Goal: Information Seeking & Learning: Learn about a topic

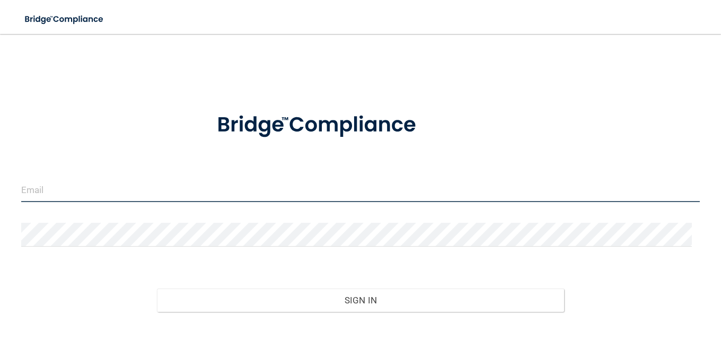
click at [79, 192] on input "email" at bounding box center [360, 190] width 678 height 24
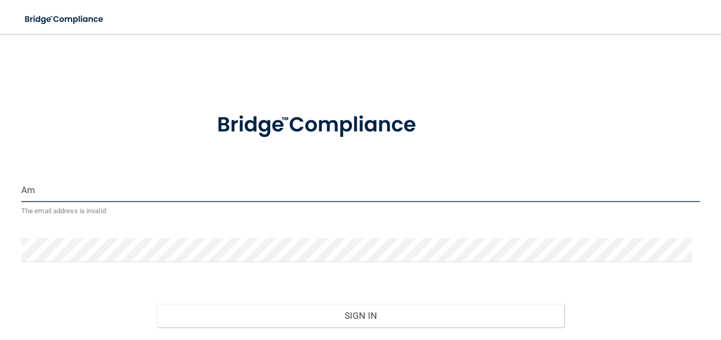
type input "A"
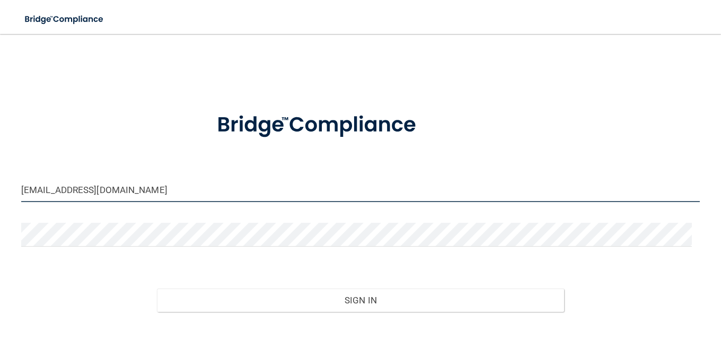
type input "[EMAIL_ADDRESS][DOMAIN_NAME]"
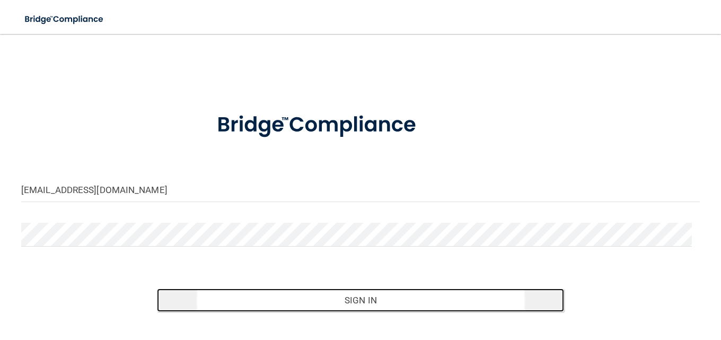
click at [351, 304] on button "Sign In" at bounding box center [360, 299] width 407 height 23
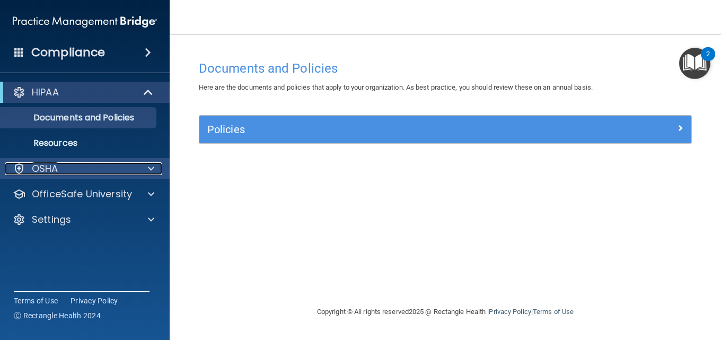
click at [117, 170] on div "OSHA" at bounding box center [70, 168] width 131 height 13
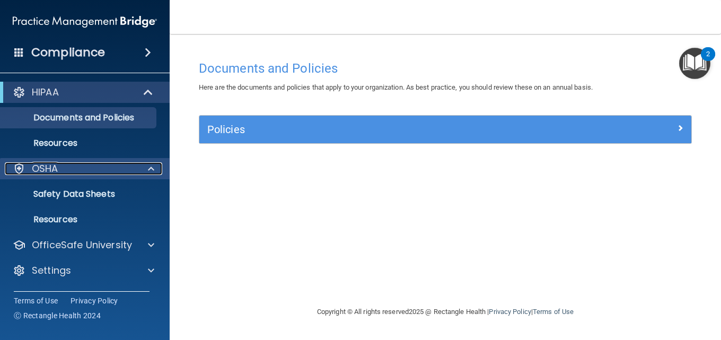
click at [141, 167] on div at bounding box center [149, 168] width 27 height 13
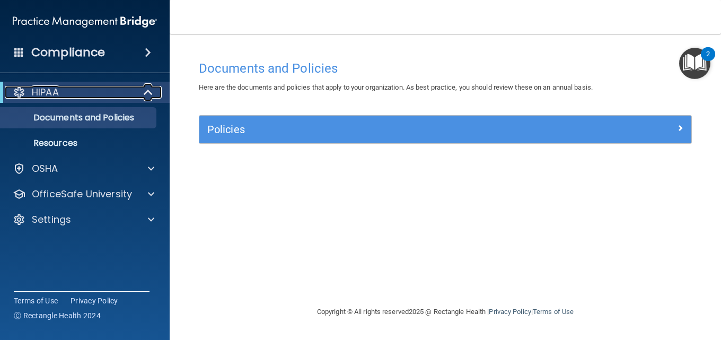
click at [145, 96] on span at bounding box center [149, 92] width 9 height 13
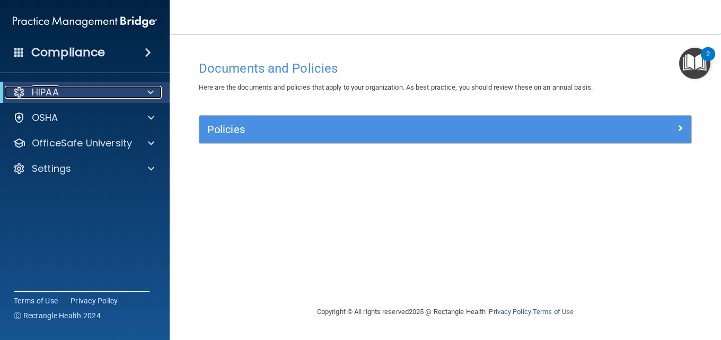
click at [144, 96] on div at bounding box center [149, 92] width 26 height 13
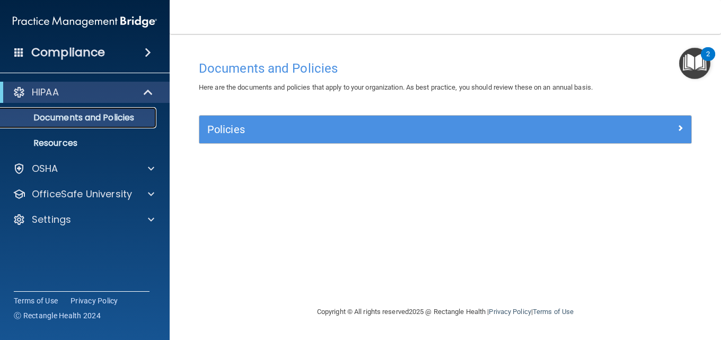
click at [86, 120] on p "Documents and Policies" at bounding box center [79, 117] width 145 height 11
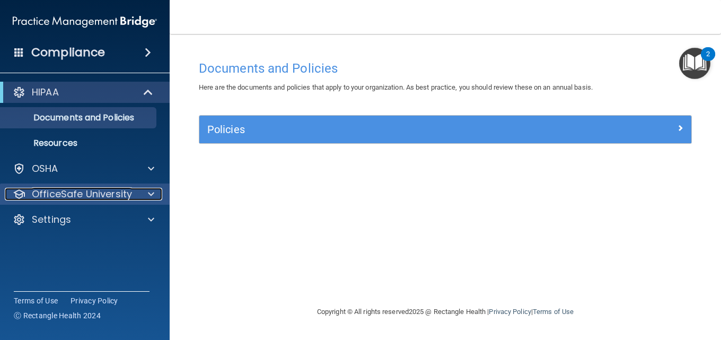
click at [126, 195] on p "OfficeSafe University" at bounding box center [82, 194] width 100 height 13
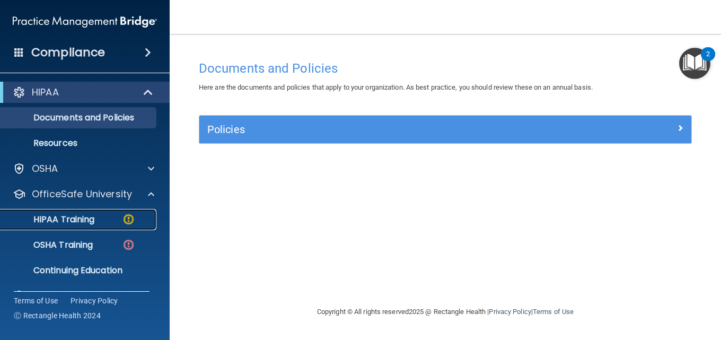
click at [92, 217] on p "HIPAA Training" at bounding box center [50, 219] width 87 height 11
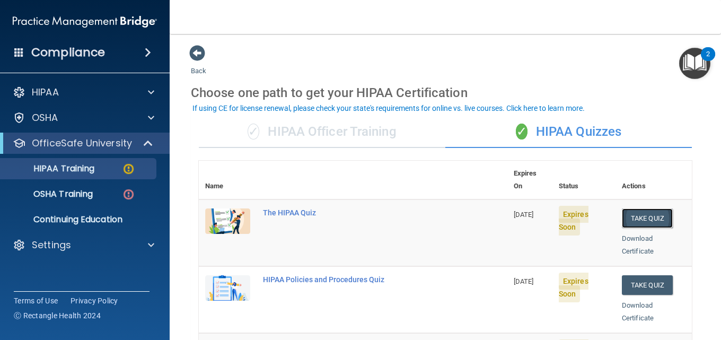
click at [646, 208] on button "Take Quiz" at bounding box center [647, 218] width 51 height 20
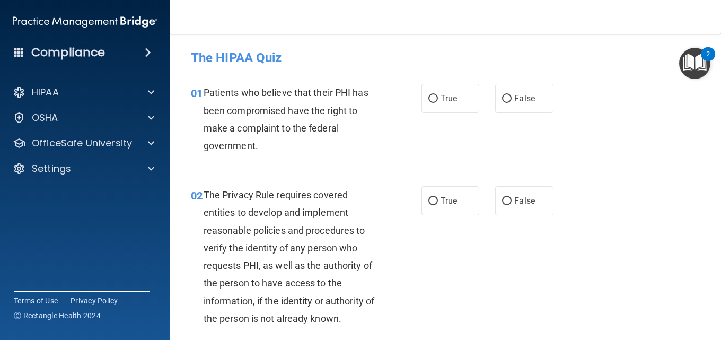
click at [406, 23] on nav "Toggle navigation Amea [PERSON_NAME] [EMAIL_ADDRESS][DOMAIN_NAME] Manage My Ent…" at bounding box center [445, 17] width 551 height 34
click at [428, 100] on input "True" at bounding box center [433, 99] width 10 height 8
radio input "true"
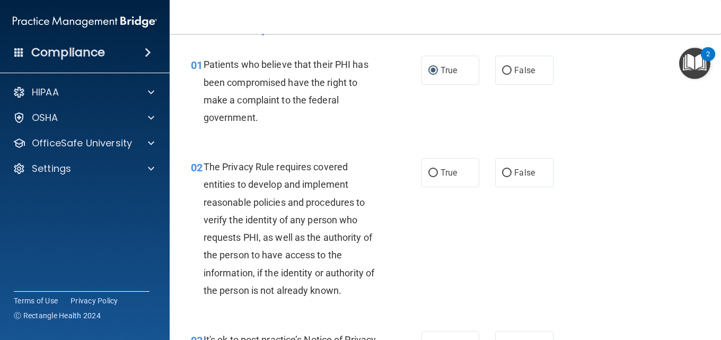
scroll to position [53, 0]
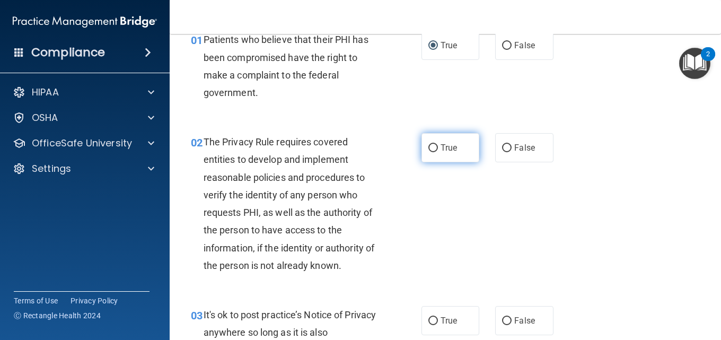
click at [430, 153] on label "True" at bounding box center [450, 147] width 58 height 29
click at [430, 152] on input "True" at bounding box center [433, 148] width 10 height 8
radio input "true"
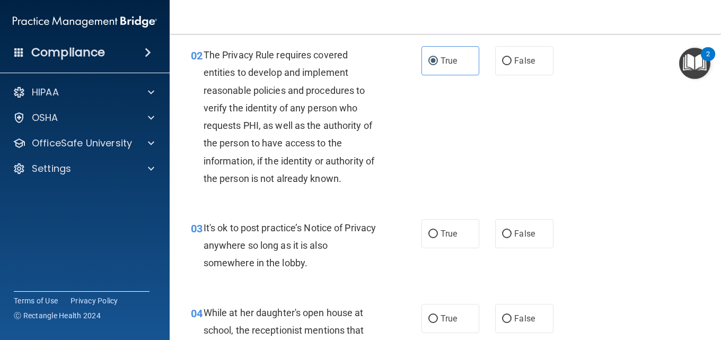
scroll to position [159, 0]
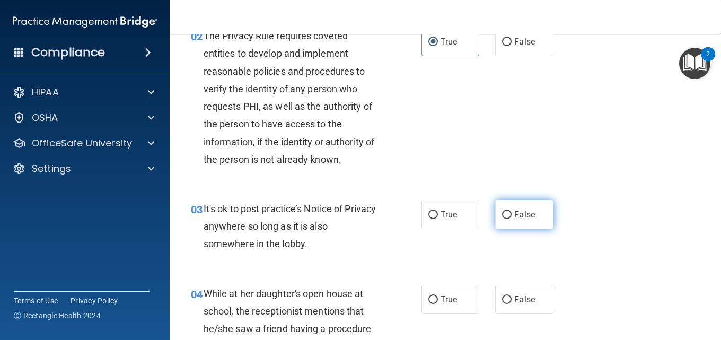
click at [502, 218] on input "False" at bounding box center [507, 215] width 10 height 8
radio input "true"
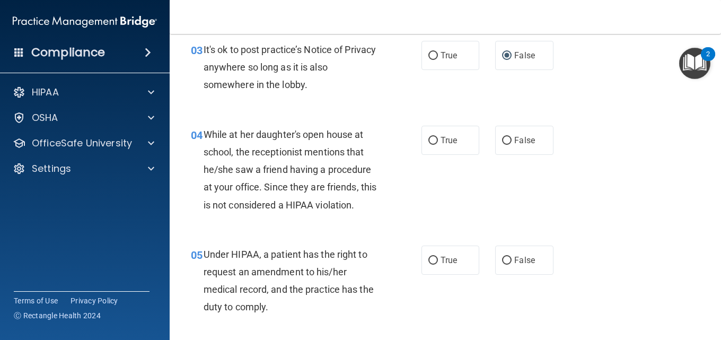
scroll to position [371, 0]
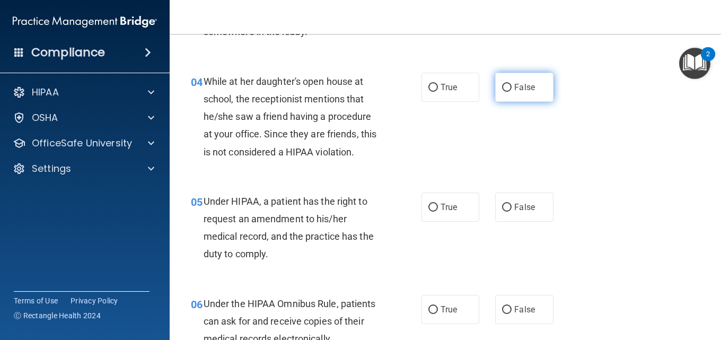
click at [502, 90] on input "False" at bounding box center [507, 88] width 10 height 8
radio input "true"
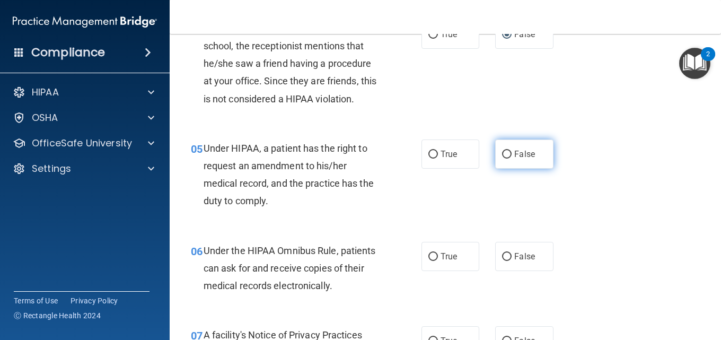
click at [502, 154] on input "False" at bounding box center [507, 155] width 10 height 8
radio input "true"
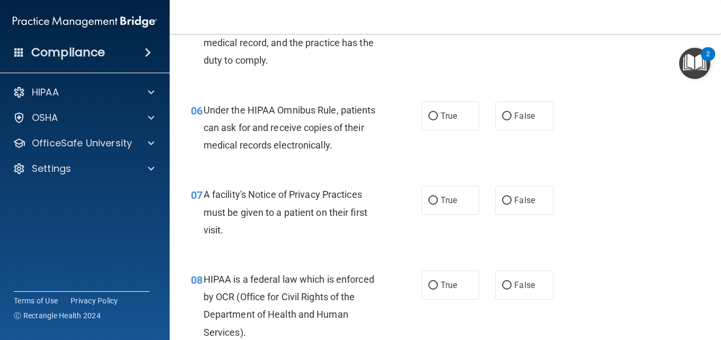
scroll to position [583, 0]
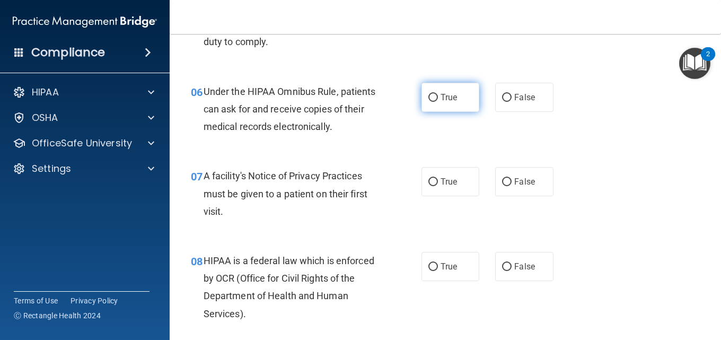
click at [444, 105] on label "True" at bounding box center [450, 97] width 58 height 29
click at [438, 102] on input "True" at bounding box center [433, 98] width 10 height 8
radio input "true"
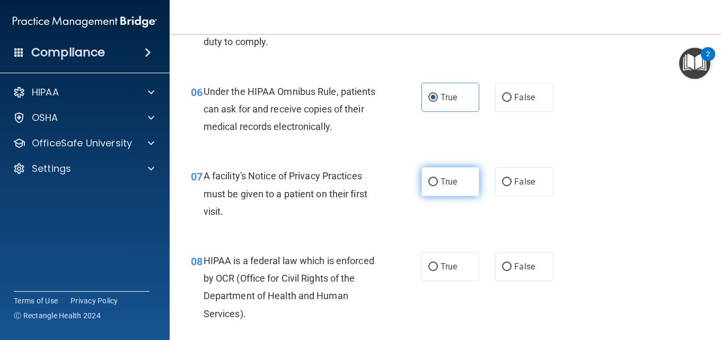
click at [460, 186] on label "True" at bounding box center [450, 181] width 58 height 29
click at [438, 186] on input "True" at bounding box center [433, 182] width 10 height 8
radio input "true"
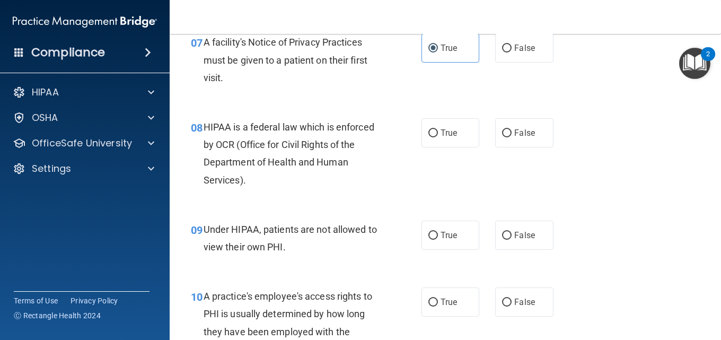
scroll to position [742, 0]
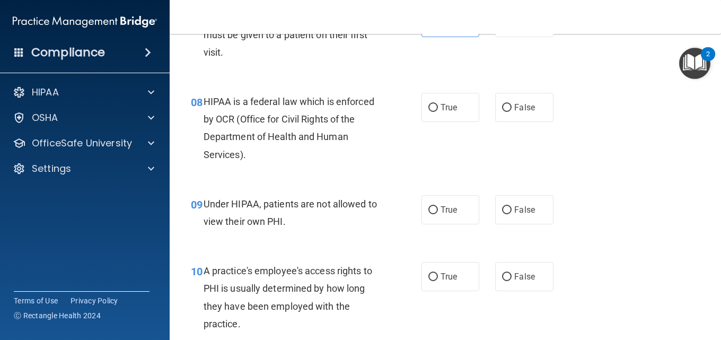
click at [441, 122] on div "08 HIPAA is a federal law which is enforced by OCR (Office for Civil Rights of …" at bounding box center [445, 131] width 525 height 102
click at [444, 110] on span "True" at bounding box center [448, 107] width 16 height 10
click at [438, 110] on input "True" at bounding box center [433, 108] width 10 height 8
radio input "true"
click at [527, 214] on span "False" at bounding box center [524, 210] width 21 height 10
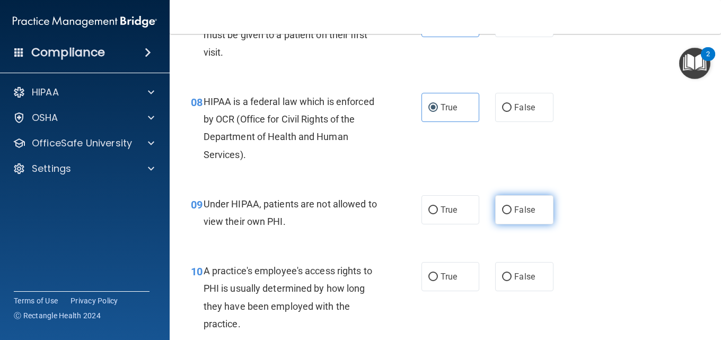
click at [511, 214] on input "False" at bounding box center [507, 210] width 10 height 8
radio input "true"
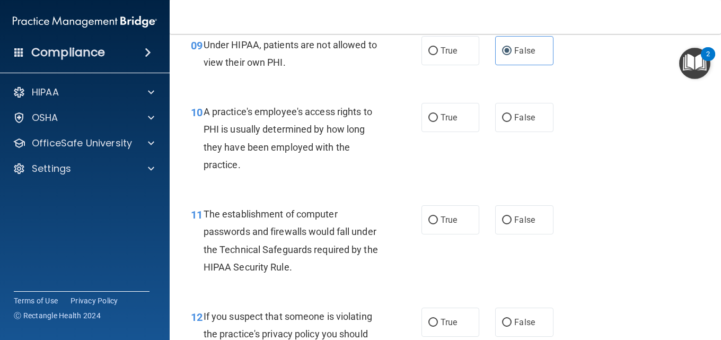
scroll to position [954, 0]
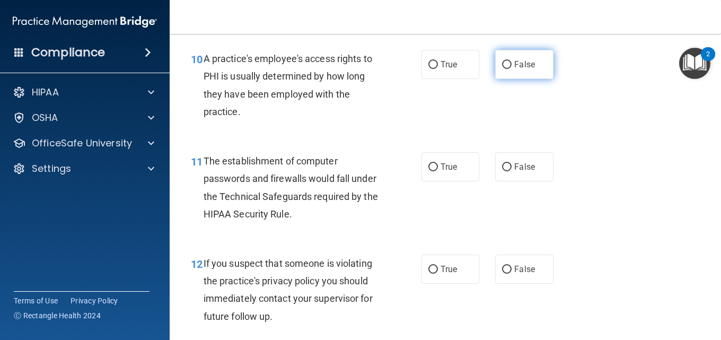
click at [541, 73] on label "False" at bounding box center [524, 64] width 58 height 29
click at [511, 69] on input "False" at bounding box center [507, 65] width 10 height 8
radio input "true"
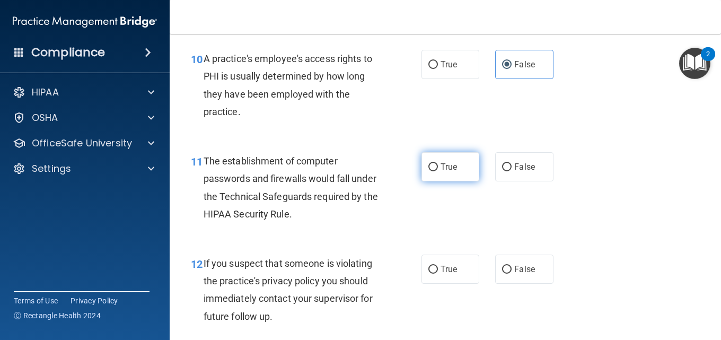
click at [445, 171] on span "True" at bounding box center [448, 167] width 16 height 10
click at [438, 171] on input "True" at bounding box center [433, 167] width 10 height 8
radio input "true"
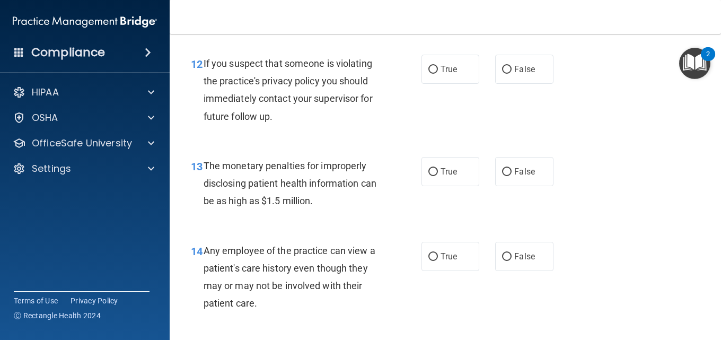
scroll to position [1166, 0]
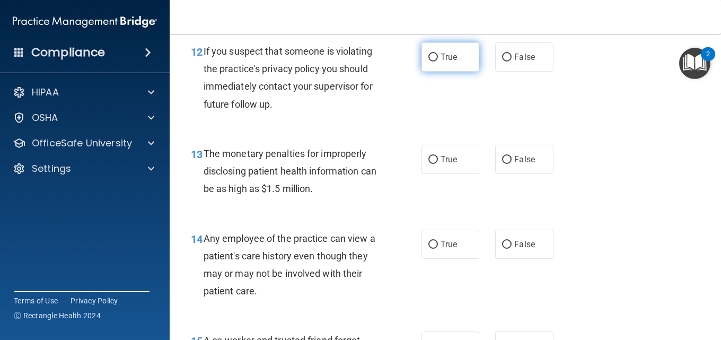
click at [439, 67] on label "True" at bounding box center [450, 56] width 58 height 29
click at [438, 61] on input "True" at bounding box center [433, 58] width 10 height 8
radio input "true"
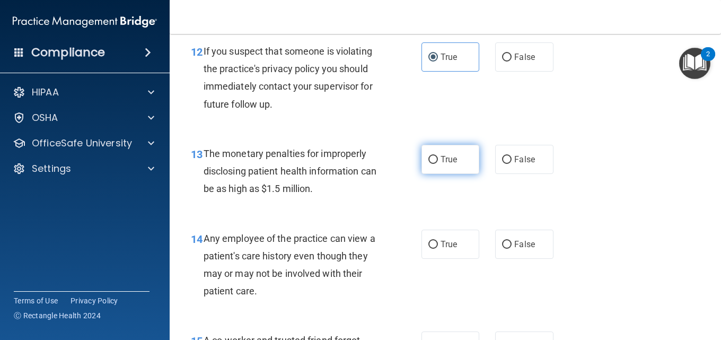
click at [461, 158] on label "True" at bounding box center [450, 159] width 58 height 29
click at [438, 158] on input "True" at bounding box center [433, 160] width 10 height 8
radio input "true"
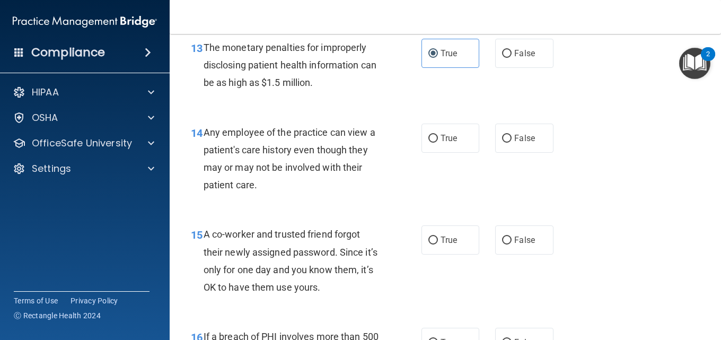
scroll to position [1325, 0]
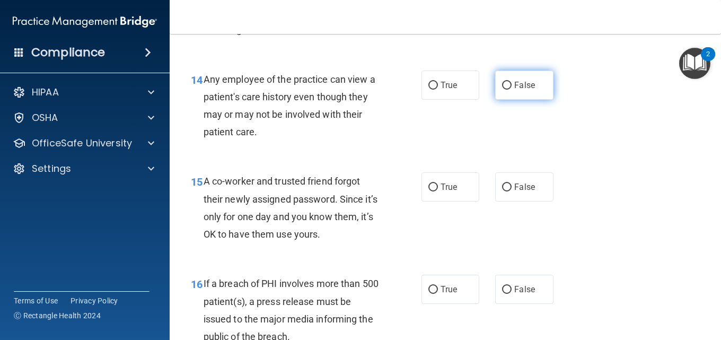
click at [514, 85] on span "False" at bounding box center [524, 85] width 21 height 10
click at [511, 85] on input "False" at bounding box center [507, 86] width 10 height 8
radio input "true"
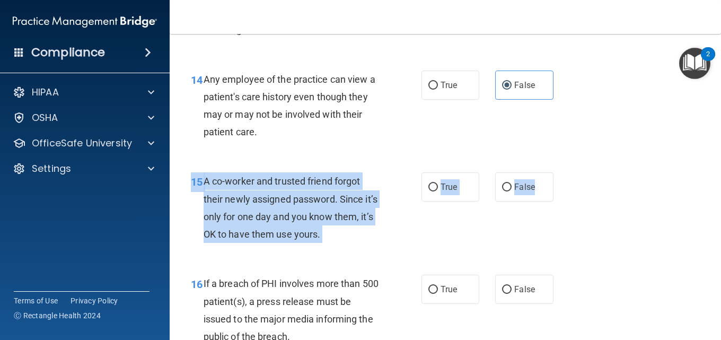
click at [546, 206] on div "15 A co-worker and trusted friend forgot their newly assigned password. Since i…" at bounding box center [445, 210] width 525 height 102
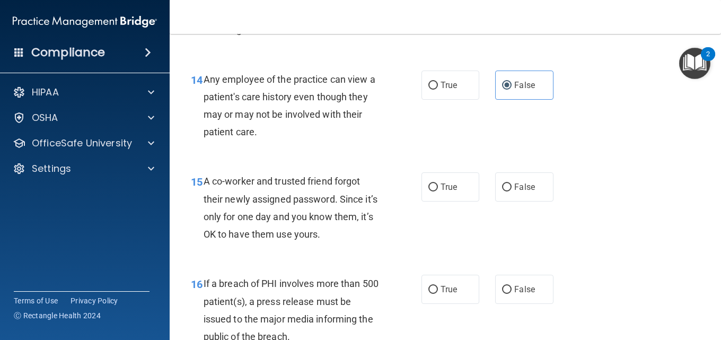
drag, startPoint x: 500, startPoint y: 209, endPoint x: 502, endPoint y: 199, distance: 10.3
click at [500, 209] on div "15 A co-worker and trusted friend forgot their newly assigned password. Since i…" at bounding box center [445, 210] width 525 height 102
click at [501, 177] on label "False" at bounding box center [524, 186] width 58 height 29
click at [502, 183] on input "False" at bounding box center [507, 187] width 10 height 8
radio input "true"
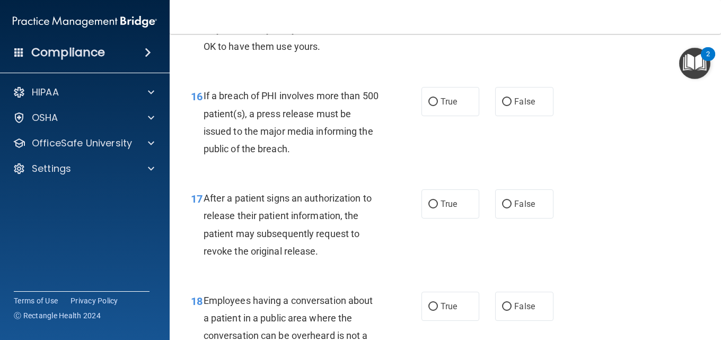
scroll to position [1537, 0]
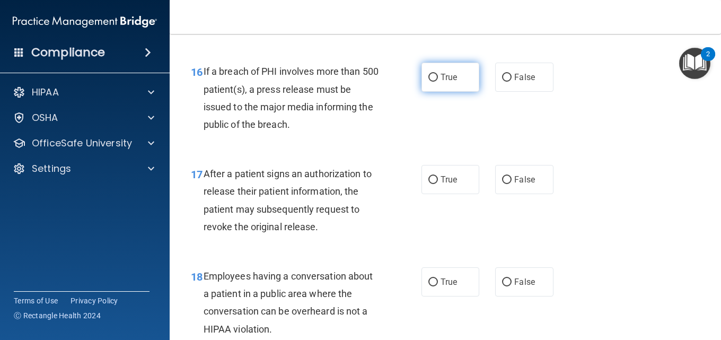
click at [429, 71] on label "True" at bounding box center [450, 77] width 58 height 29
click at [429, 74] on input "True" at bounding box center [433, 78] width 10 height 8
radio input "true"
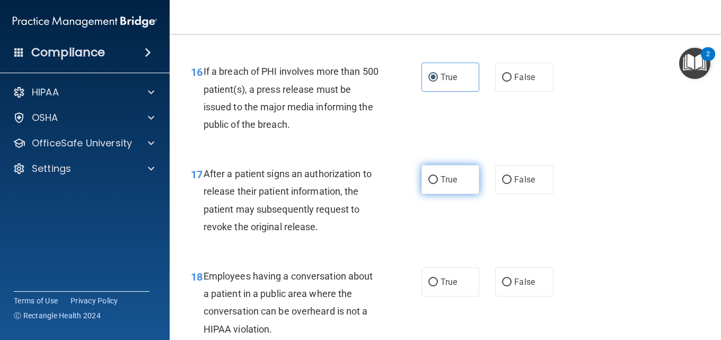
click at [428, 178] on input "True" at bounding box center [433, 180] width 10 height 8
radio input "true"
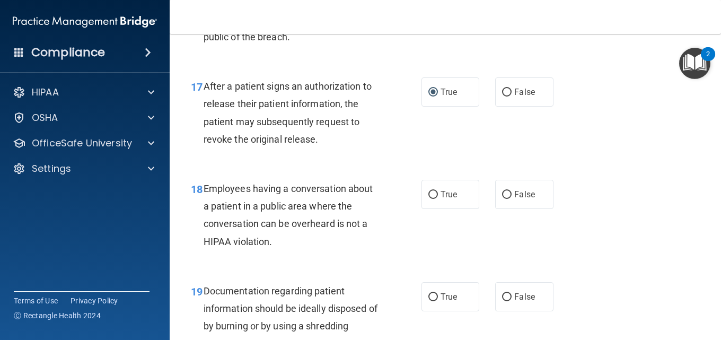
scroll to position [1643, 0]
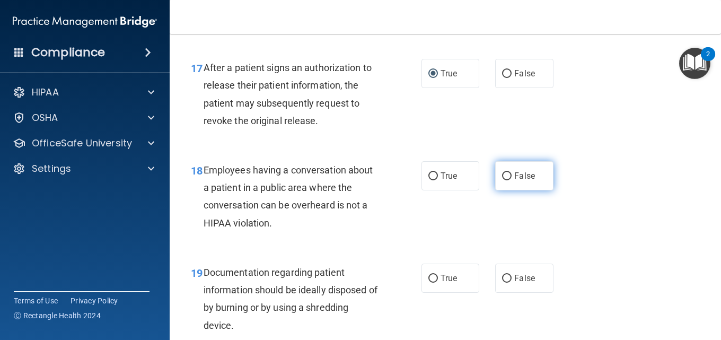
click at [502, 172] on input "False" at bounding box center [507, 176] width 10 height 8
radio input "true"
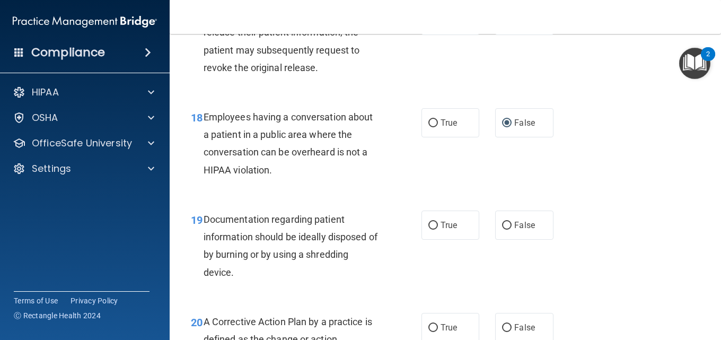
scroll to position [1749, 0]
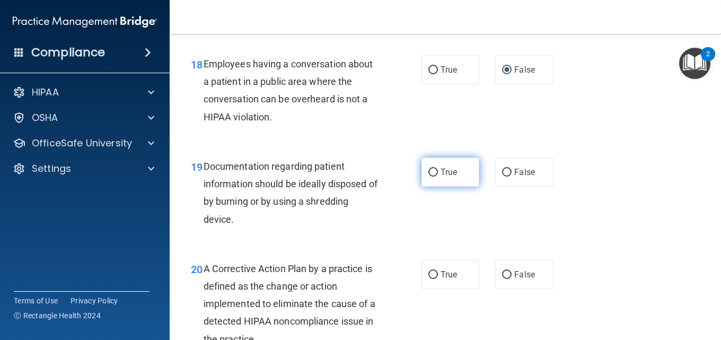
click at [430, 176] on label "True" at bounding box center [450, 171] width 58 height 29
click at [430, 176] on input "True" at bounding box center [433, 173] width 10 height 8
radio input "true"
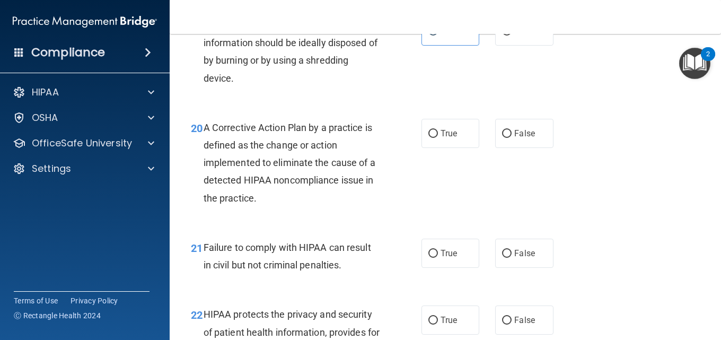
scroll to position [1908, 0]
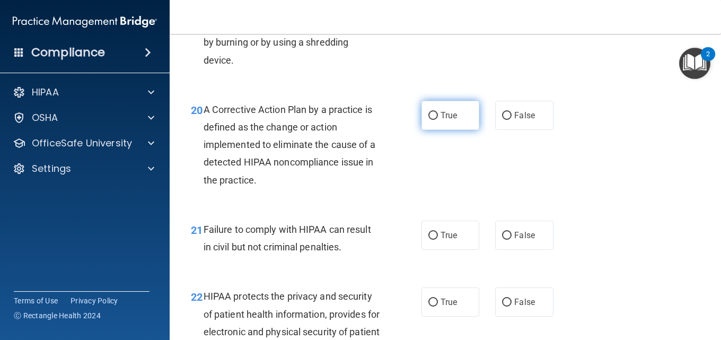
click at [427, 109] on label "True" at bounding box center [450, 115] width 58 height 29
click at [428, 112] on input "True" at bounding box center [433, 116] width 10 height 8
radio input "true"
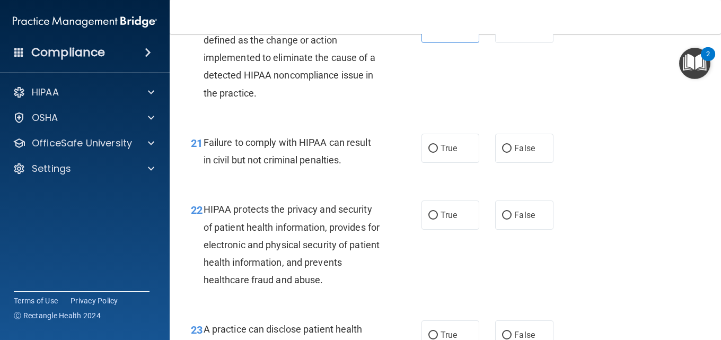
scroll to position [2014, 0]
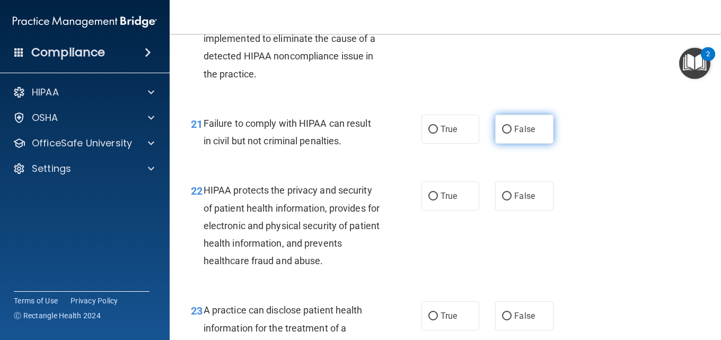
click at [532, 131] on label "False" at bounding box center [524, 128] width 58 height 29
click at [511, 131] on input "False" at bounding box center [507, 130] width 10 height 8
radio input "true"
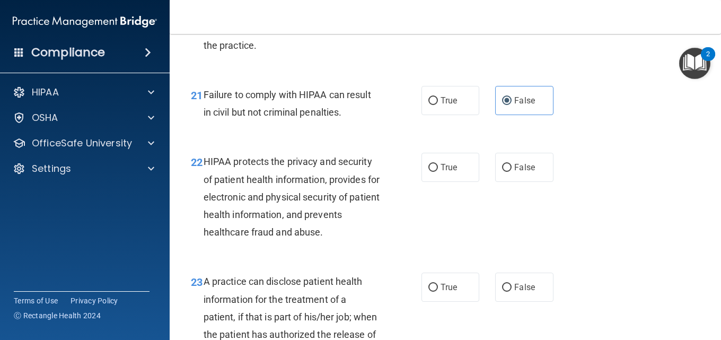
scroll to position [2067, 0]
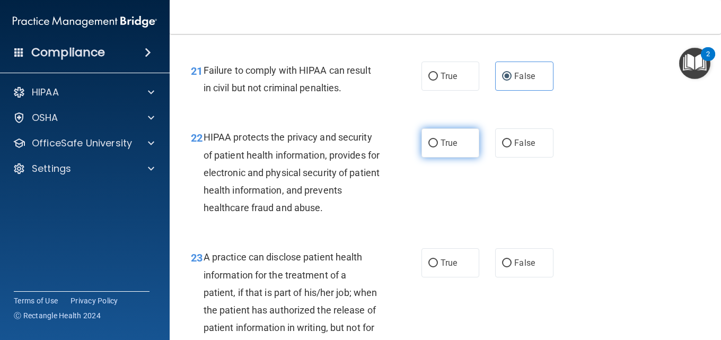
click at [427, 137] on label "True" at bounding box center [450, 142] width 58 height 29
click at [428, 139] on input "True" at bounding box center [433, 143] width 10 height 8
radio input "true"
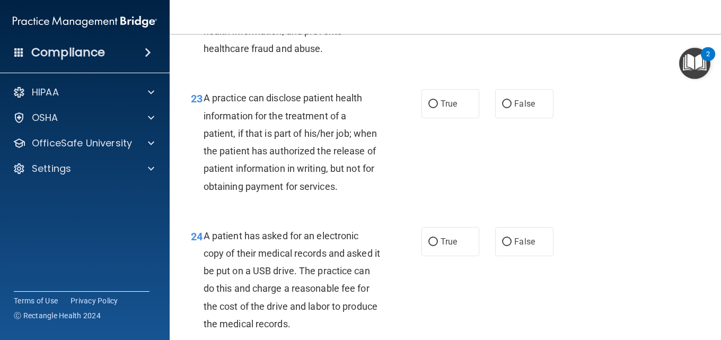
scroll to position [2279, 0]
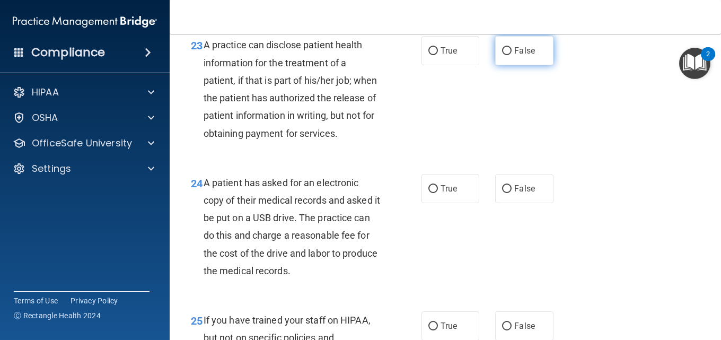
click at [529, 55] on span "False" at bounding box center [524, 51] width 21 height 10
click at [511, 55] on input "False" at bounding box center [507, 51] width 10 height 8
radio input "true"
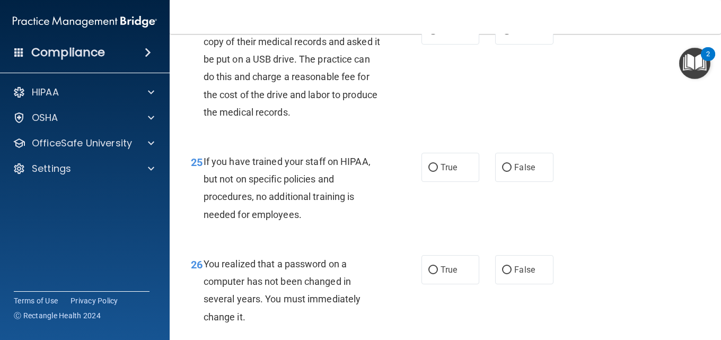
scroll to position [2438, 0]
click at [426, 44] on label "True" at bounding box center [450, 29] width 58 height 29
click at [428, 34] on input "True" at bounding box center [433, 30] width 10 height 8
radio input "true"
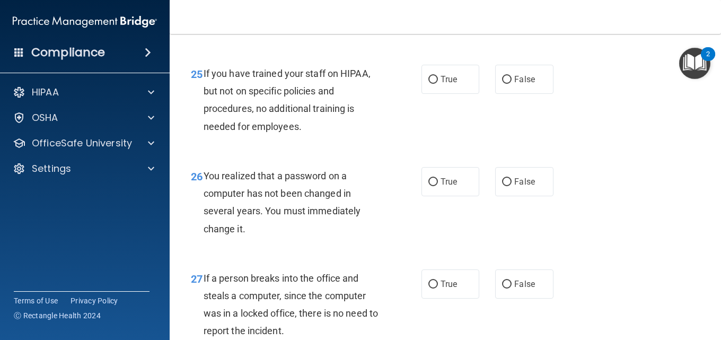
scroll to position [2544, 0]
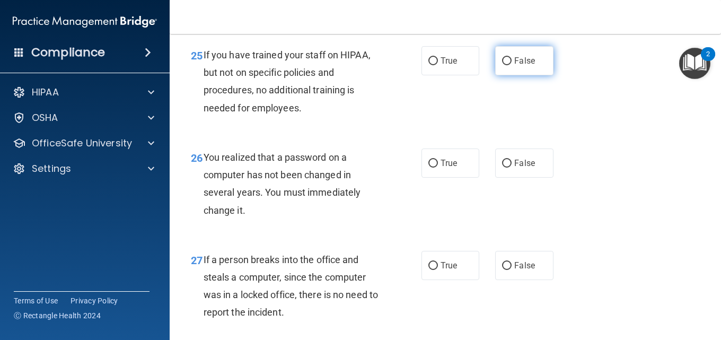
click at [504, 65] on input "False" at bounding box center [507, 61] width 10 height 8
radio input "true"
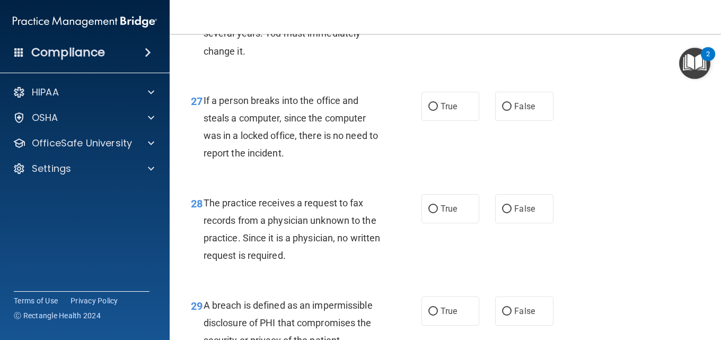
scroll to position [2650, 0]
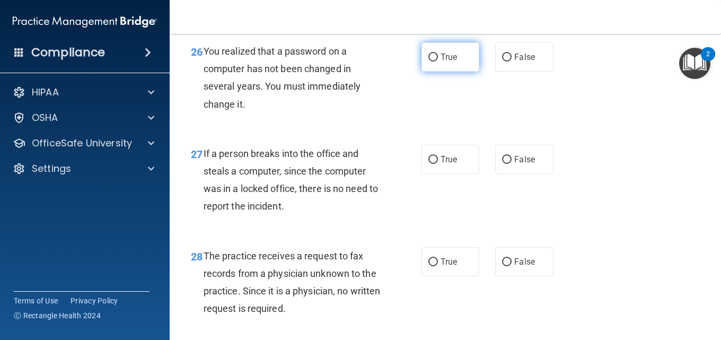
click at [447, 72] on label "True" at bounding box center [450, 56] width 58 height 29
click at [438, 61] on input "True" at bounding box center [433, 58] width 10 height 8
radio input "true"
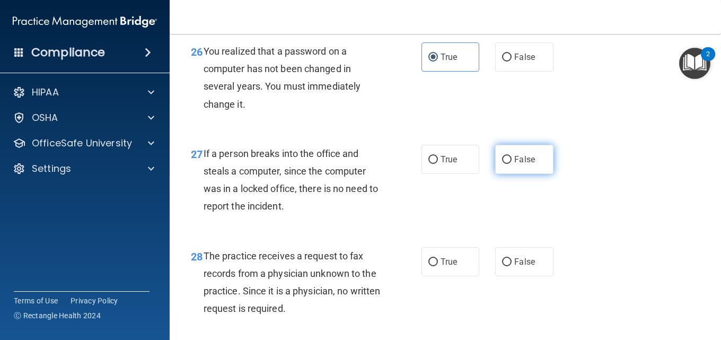
click at [505, 164] on input "False" at bounding box center [507, 160] width 10 height 8
radio input "true"
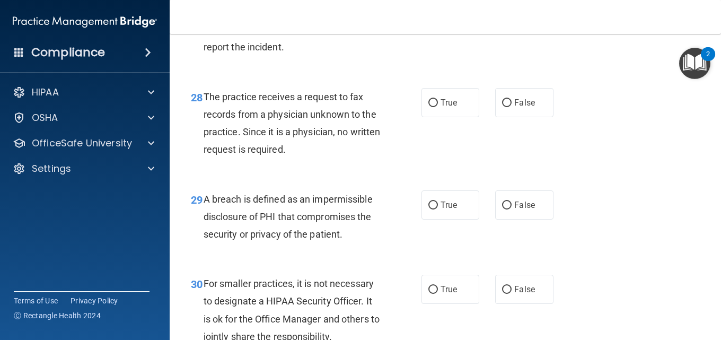
scroll to position [2862, 0]
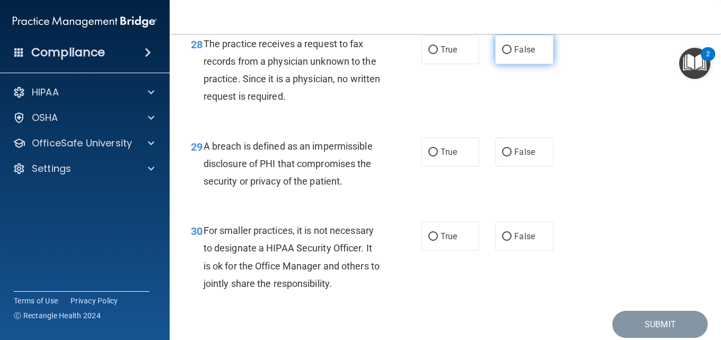
click at [505, 54] on input "False" at bounding box center [507, 50] width 10 height 8
radio input "true"
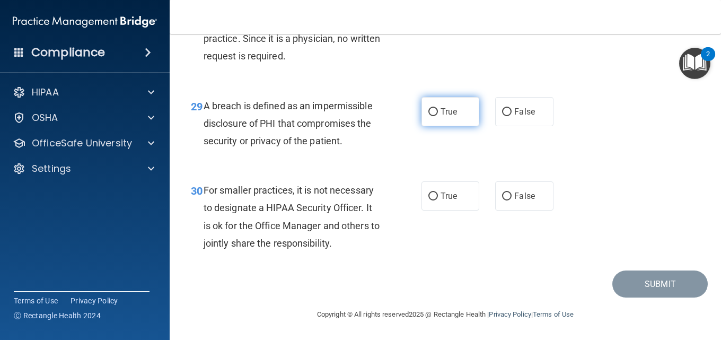
click at [425, 126] on label "True" at bounding box center [450, 111] width 58 height 29
click at [428, 116] on input "True" at bounding box center [433, 112] width 10 height 8
radio input "true"
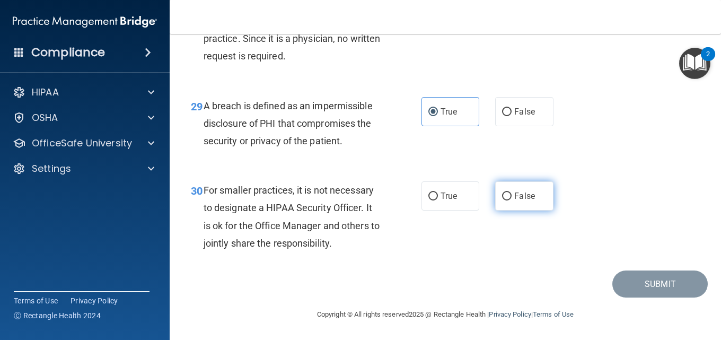
click at [508, 193] on label "False" at bounding box center [524, 195] width 58 height 29
click at [508, 193] on input "False" at bounding box center [507, 196] width 10 height 8
radio input "true"
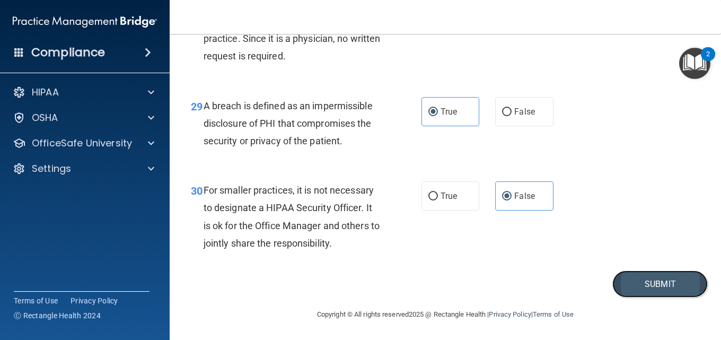
click at [640, 278] on button "Submit" at bounding box center [659, 283] width 95 height 27
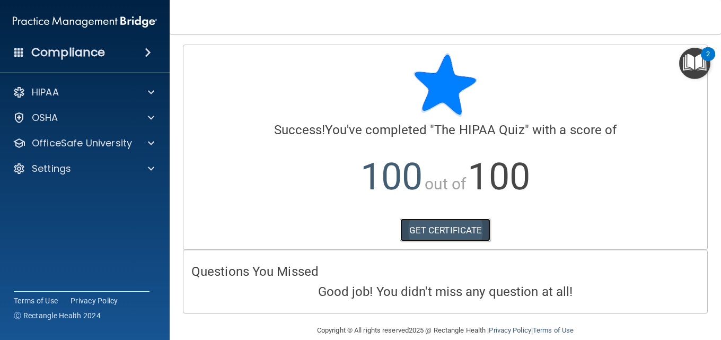
click at [478, 234] on link "GET CERTIFICATE" at bounding box center [445, 229] width 91 height 23
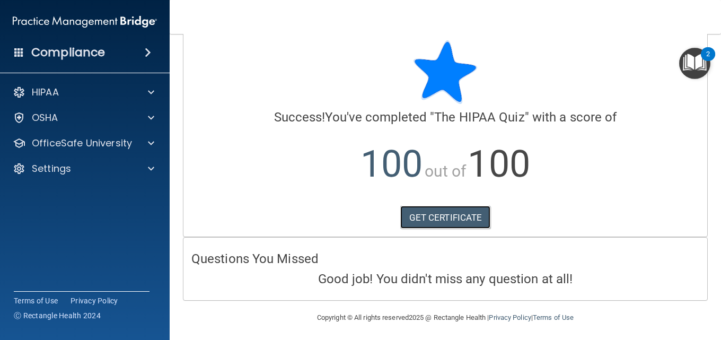
scroll to position [16, 0]
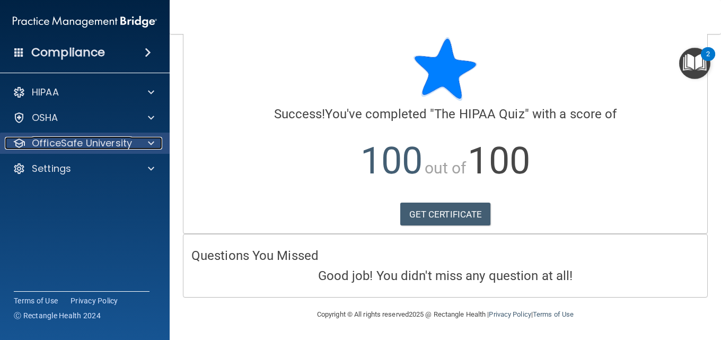
click at [149, 138] on span at bounding box center [151, 143] width 6 height 13
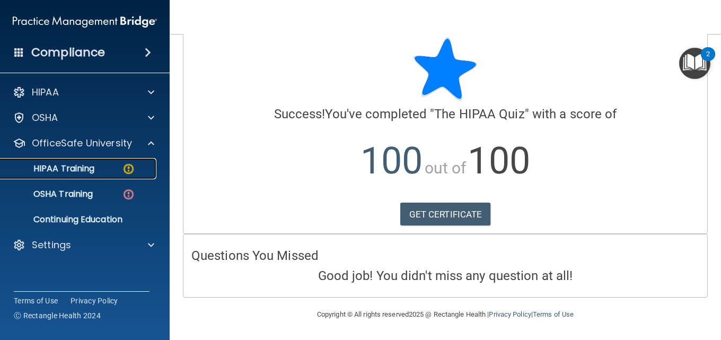
click at [130, 165] on img at bounding box center [128, 168] width 13 height 13
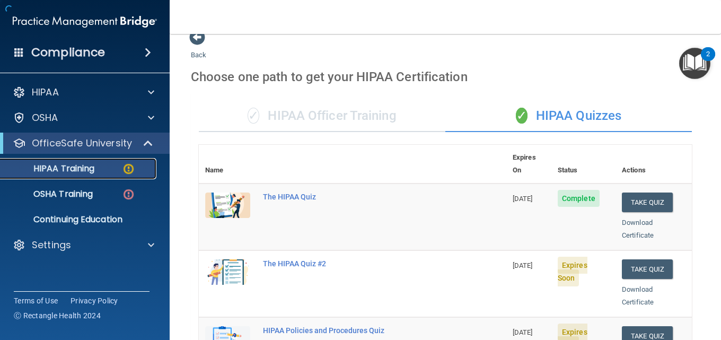
scroll to position [497, 0]
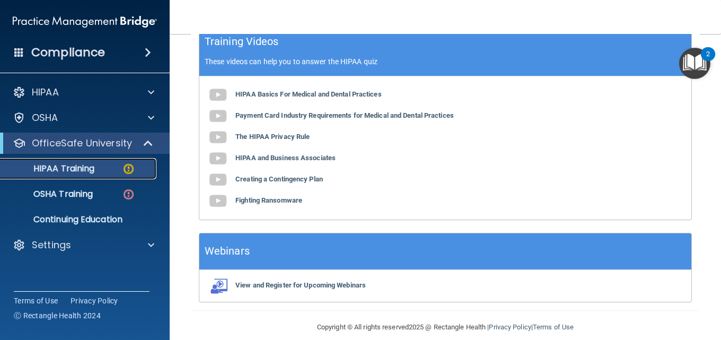
click at [103, 172] on div "HIPAA Training" at bounding box center [79, 168] width 145 height 11
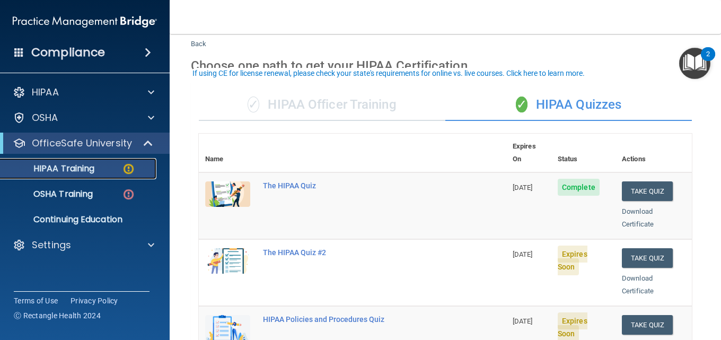
scroll to position [53, 0]
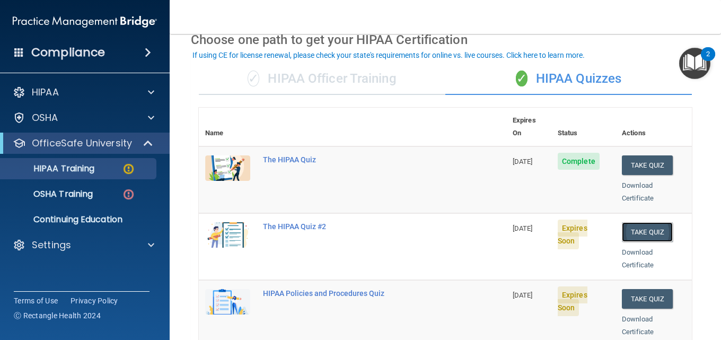
click at [631, 225] on button "Take Quiz" at bounding box center [647, 232] width 51 height 20
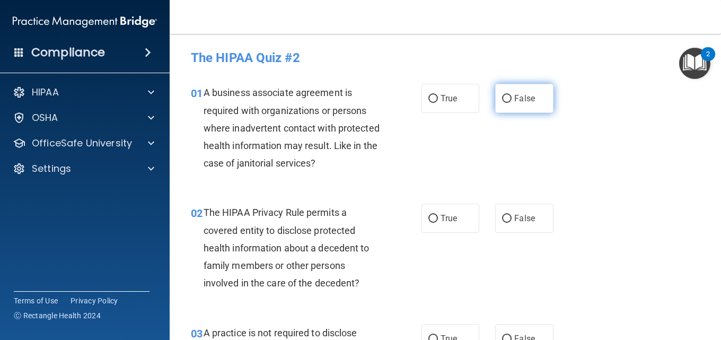
click at [535, 107] on label "False" at bounding box center [524, 98] width 58 height 29
click at [511, 103] on input "False" at bounding box center [507, 99] width 10 height 8
radio input "true"
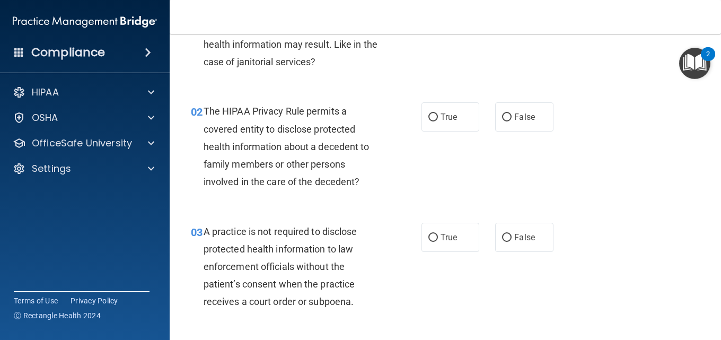
scroll to position [106, 0]
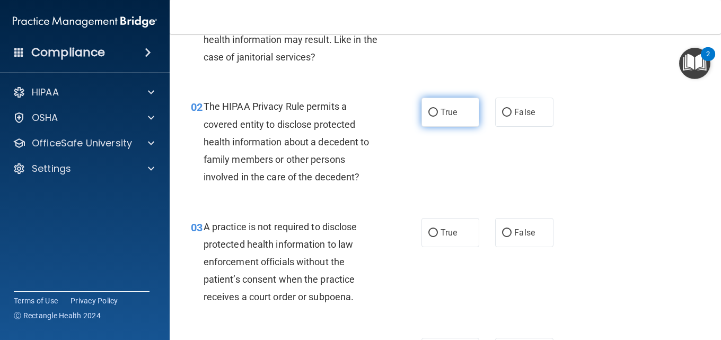
click at [437, 121] on label "True" at bounding box center [450, 112] width 58 height 29
click at [437, 117] on input "True" at bounding box center [433, 113] width 10 height 8
radio input "true"
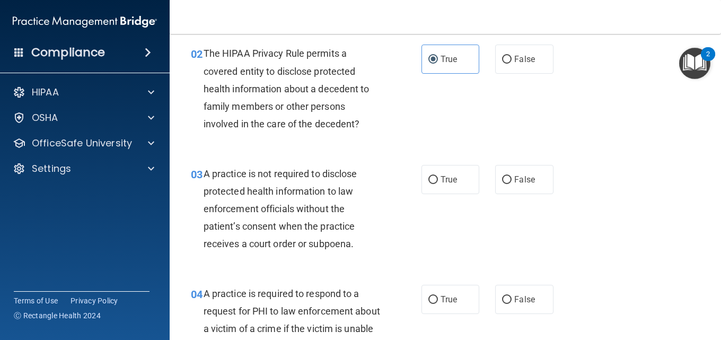
scroll to position [212, 0]
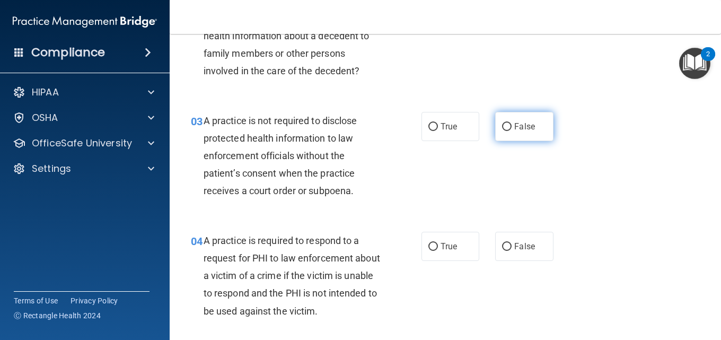
click at [509, 125] on label "False" at bounding box center [524, 126] width 58 height 29
click at [509, 125] on input "False" at bounding box center [507, 127] width 10 height 8
radio input "true"
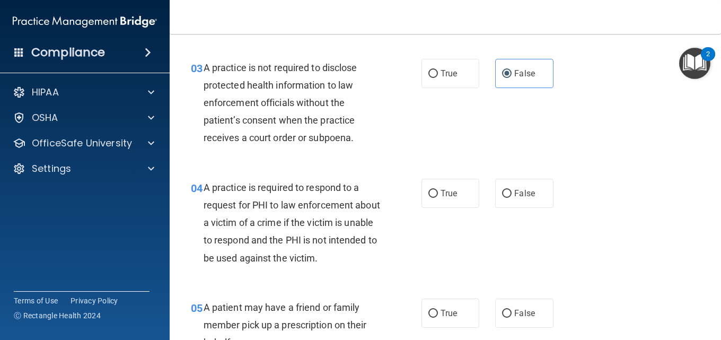
scroll to position [318, 0]
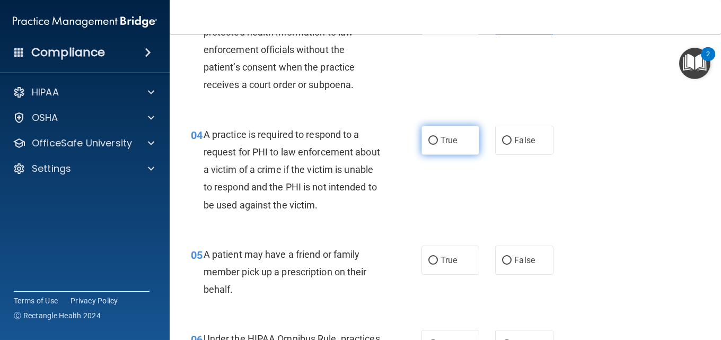
click at [432, 145] on label "True" at bounding box center [450, 140] width 58 height 29
click at [432, 145] on input "True" at bounding box center [433, 141] width 10 height 8
radio input "true"
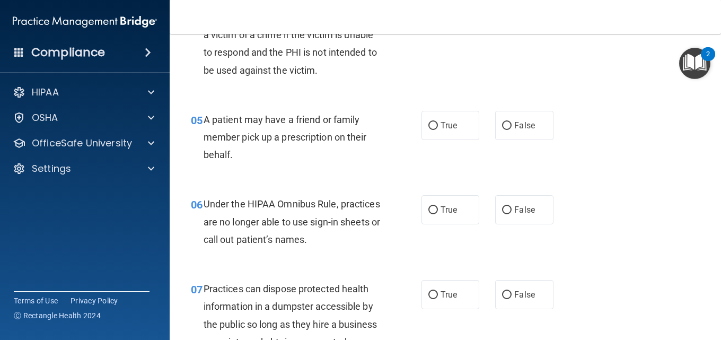
scroll to position [477, 0]
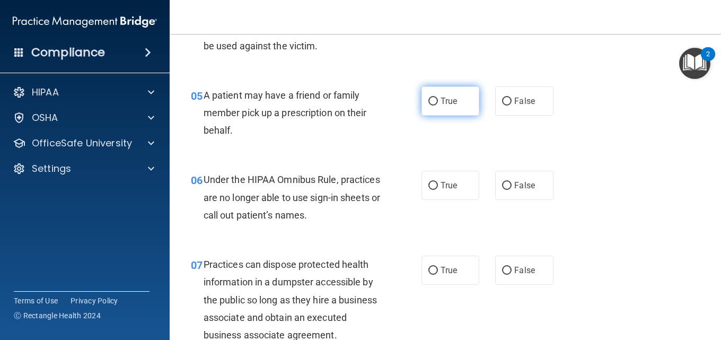
click at [439, 108] on label "True" at bounding box center [450, 100] width 58 height 29
click at [438, 105] on input "True" at bounding box center [433, 102] width 10 height 8
radio input "true"
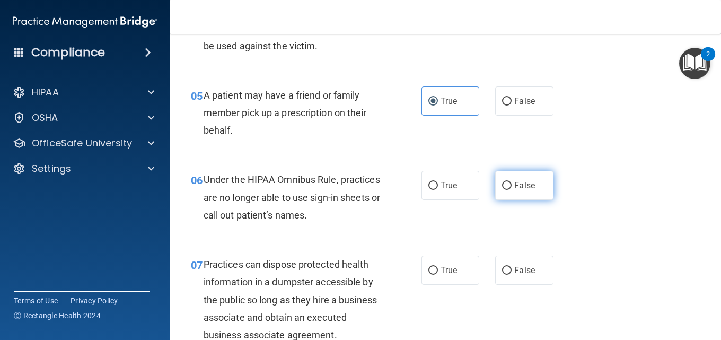
click at [498, 195] on label "False" at bounding box center [524, 185] width 58 height 29
click at [502, 190] on input "False" at bounding box center [507, 186] width 10 height 8
radio input "true"
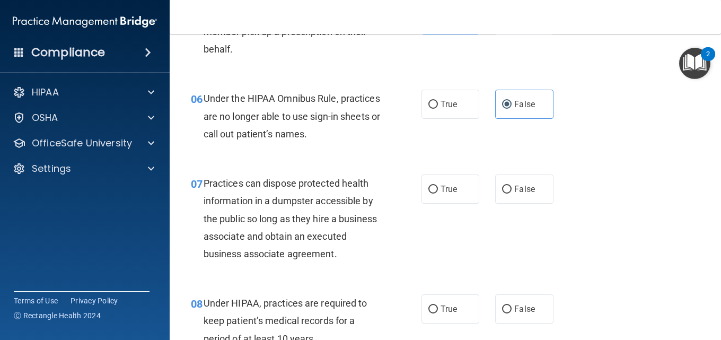
scroll to position [583, 0]
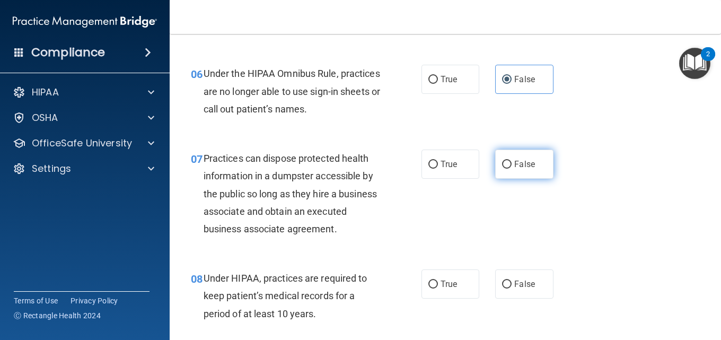
click at [502, 172] on label "False" at bounding box center [524, 163] width 58 height 29
click at [502, 169] on input "False" at bounding box center [507, 165] width 10 height 8
radio input "true"
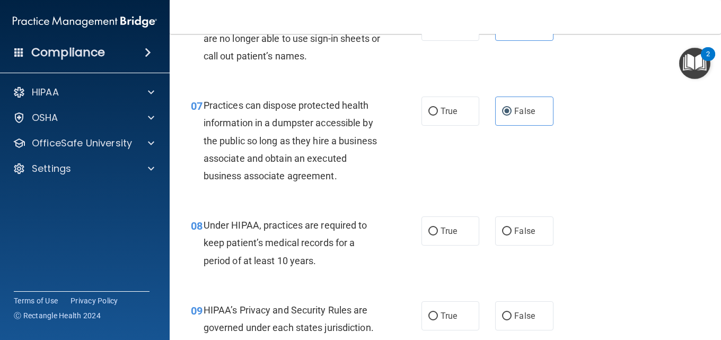
scroll to position [689, 0]
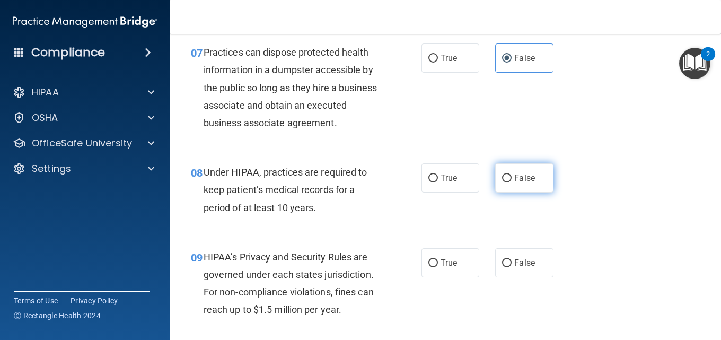
click at [505, 182] on input "False" at bounding box center [507, 178] width 10 height 8
radio input "true"
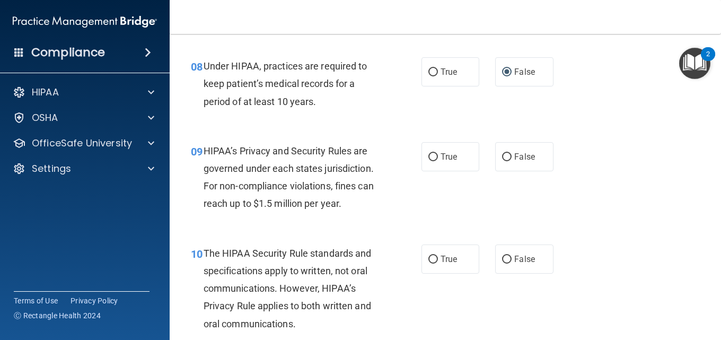
scroll to position [848, 0]
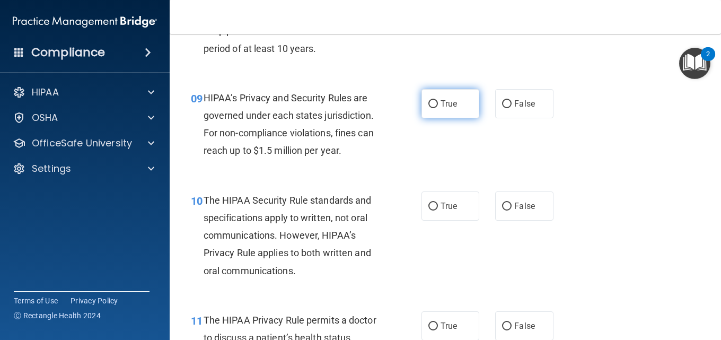
click at [425, 118] on label "True" at bounding box center [450, 103] width 58 height 29
click at [428, 108] on input "True" at bounding box center [433, 104] width 10 height 8
radio input "true"
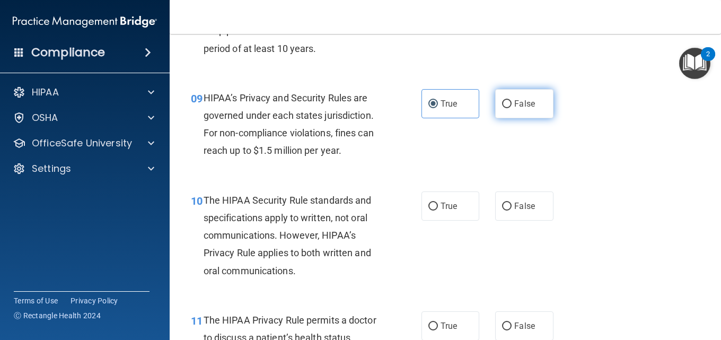
click at [523, 109] on span "False" at bounding box center [524, 104] width 21 height 10
click at [511, 108] on input "False" at bounding box center [507, 104] width 10 height 8
radio input "true"
radio input "false"
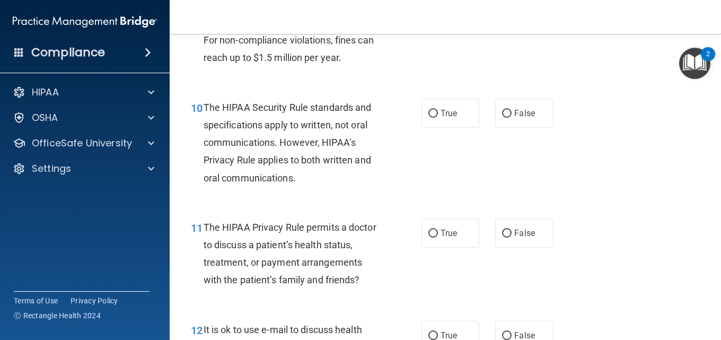
scroll to position [954, 0]
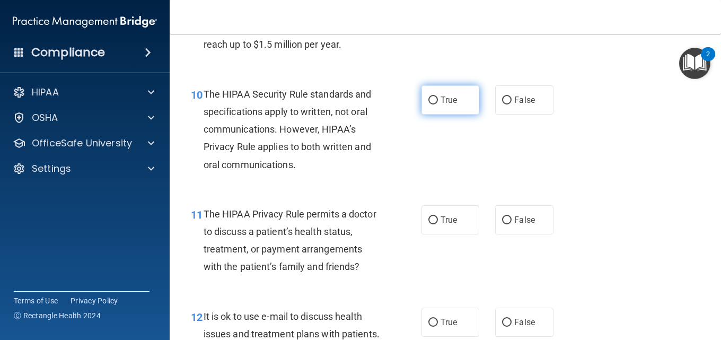
click at [428, 104] on input "True" at bounding box center [433, 100] width 10 height 8
radio input "true"
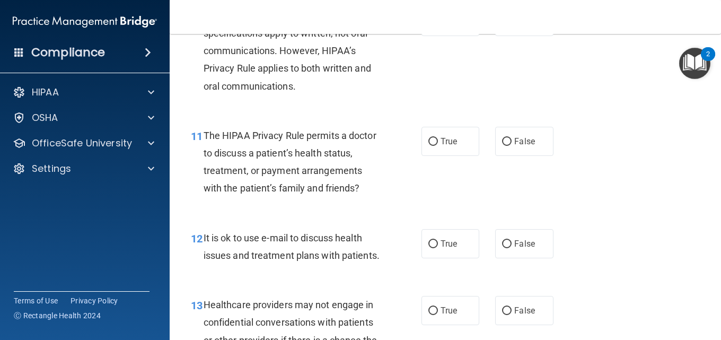
scroll to position [1113, 0]
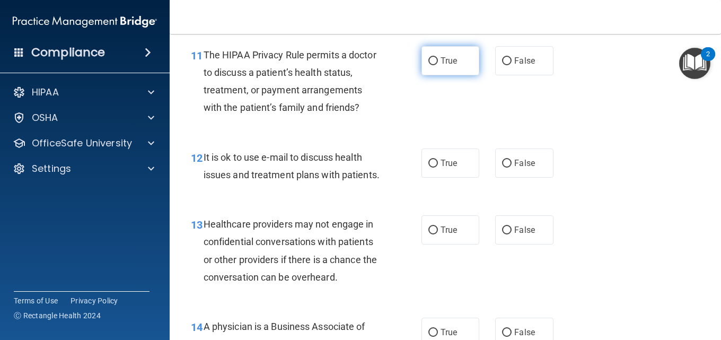
click at [425, 74] on label "True" at bounding box center [450, 60] width 58 height 29
click at [428, 65] on input "True" at bounding box center [433, 61] width 10 height 8
radio input "true"
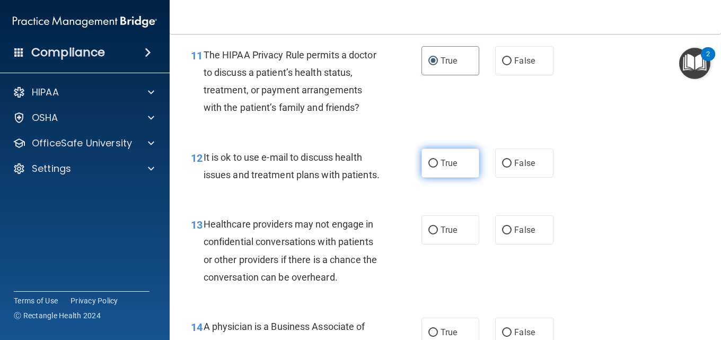
click at [440, 168] on span "True" at bounding box center [448, 163] width 16 height 10
click at [438, 167] on input "True" at bounding box center [433, 164] width 10 height 8
radio input "true"
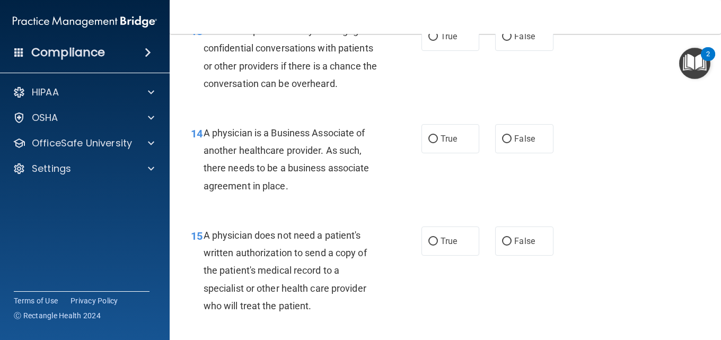
scroll to position [1325, 0]
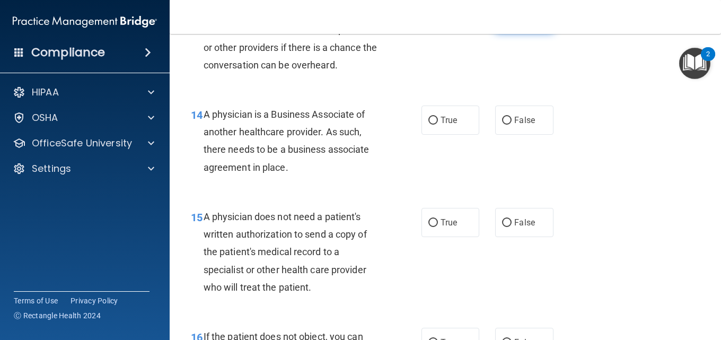
click at [507, 32] on label "False" at bounding box center [524, 17] width 58 height 29
click at [507, 22] on input "False" at bounding box center [507, 18] width 10 height 8
radio input "true"
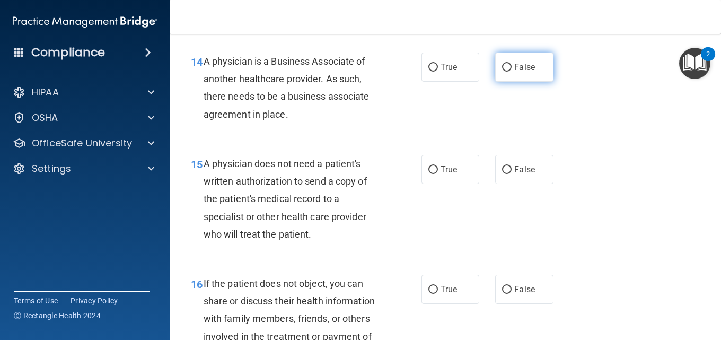
click at [517, 72] on span "False" at bounding box center [524, 67] width 21 height 10
click at [511, 72] on input "False" at bounding box center [507, 68] width 10 height 8
radio input "true"
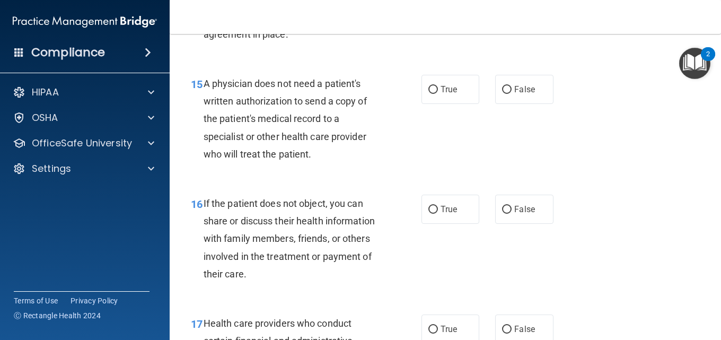
scroll to position [1484, 0]
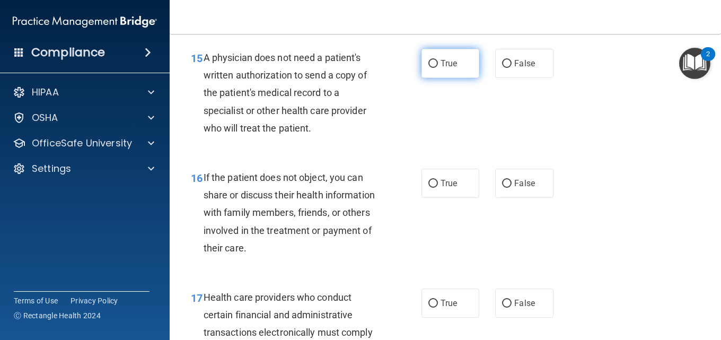
click at [440, 78] on label "True" at bounding box center [450, 63] width 58 height 29
click at [438, 68] on input "True" at bounding box center [433, 64] width 10 height 8
radio input "true"
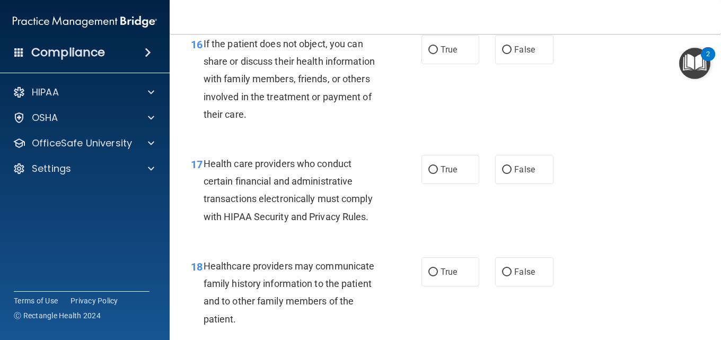
scroll to position [1643, 0]
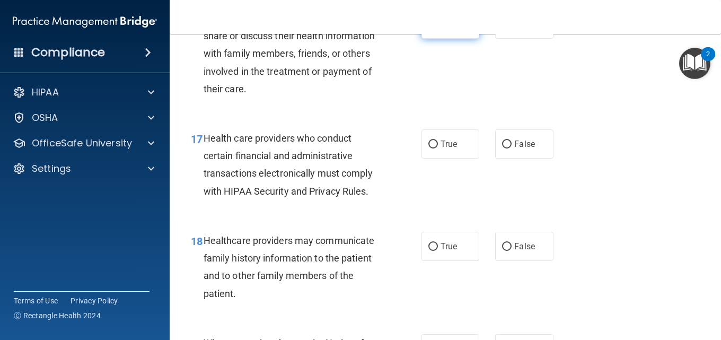
click at [434, 39] on label "True" at bounding box center [450, 24] width 58 height 29
click at [434, 29] on input "True" at bounding box center [433, 25] width 10 height 8
radio input "true"
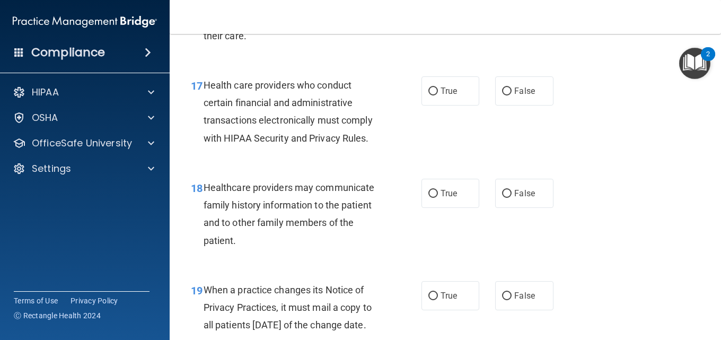
scroll to position [1749, 0]
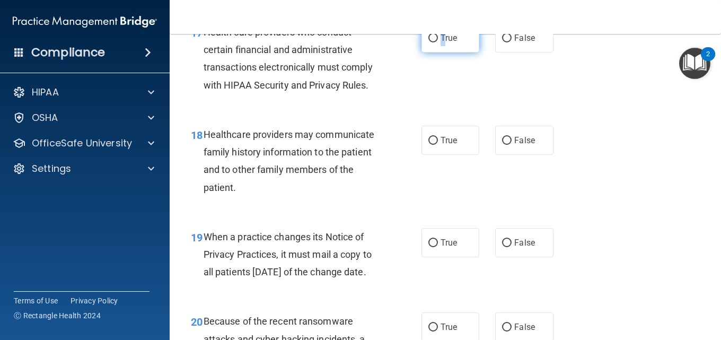
click at [437, 52] on label "True" at bounding box center [450, 37] width 58 height 29
click at [429, 52] on label "True" at bounding box center [450, 37] width 58 height 29
click at [429, 42] on input "True" at bounding box center [433, 38] width 10 height 8
radio input "true"
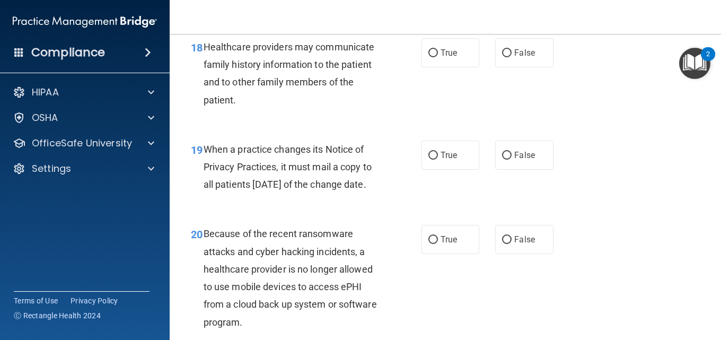
scroll to position [1855, 0]
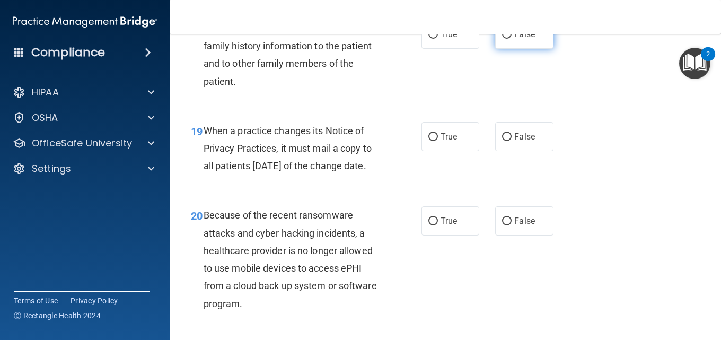
click at [502, 39] on input "False" at bounding box center [507, 35] width 10 height 8
radio input "true"
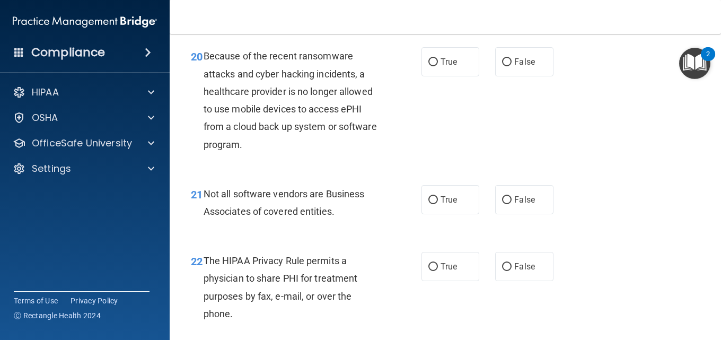
scroll to position [1961, 0]
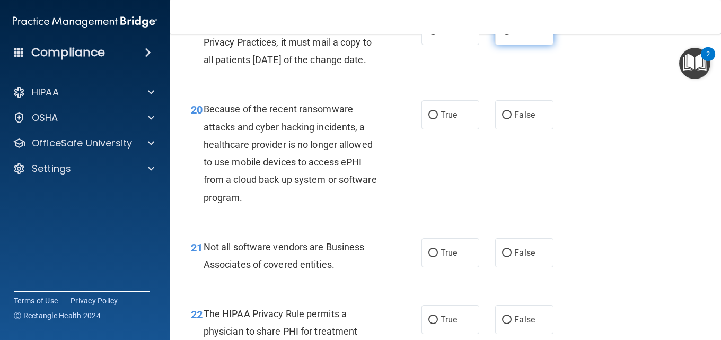
click at [495, 45] on label "False" at bounding box center [524, 30] width 58 height 29
click at [502, 35] on input "False" at bounding box center [507, 31] width 10 height 8
radio input "true"
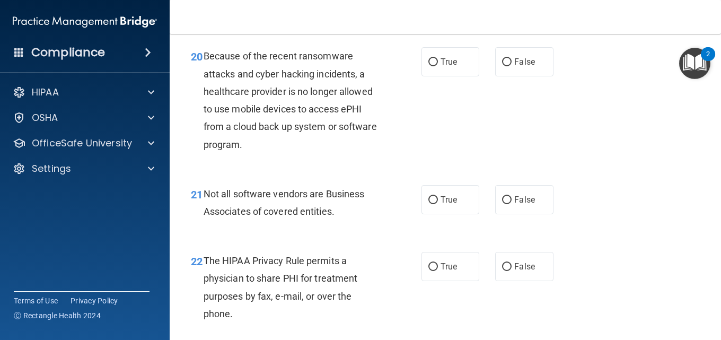
scroll to position [2067, 0]
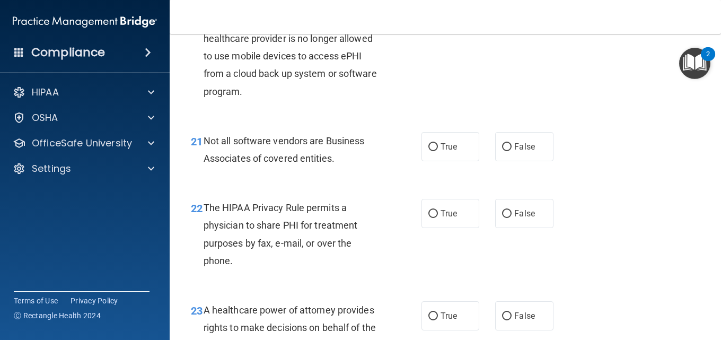
click at [502, 13] on input "False" at bounding box center [507, 9] width 10 height 8
radio input "true"
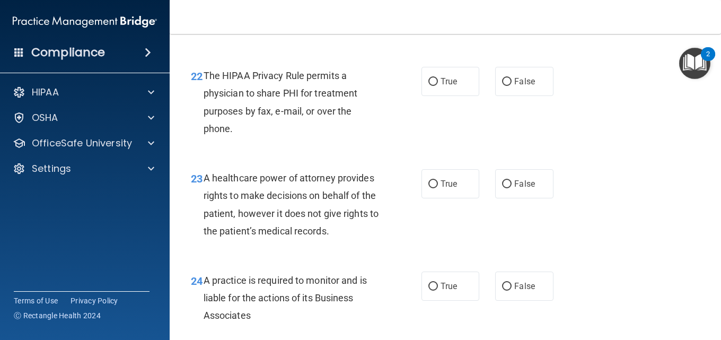
scroll to position [2173, 0]
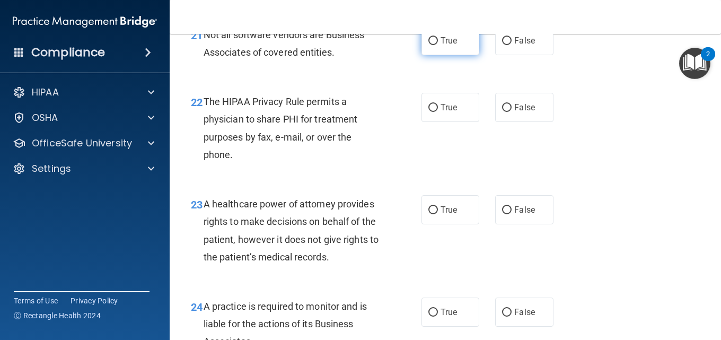
click at [429, 55] on label "True" at bounding box center [450, 40] width 58 height 29
click at [429, 45] on input "True" at bounding box center [433, 41] width 10 height 8
radio input "true"
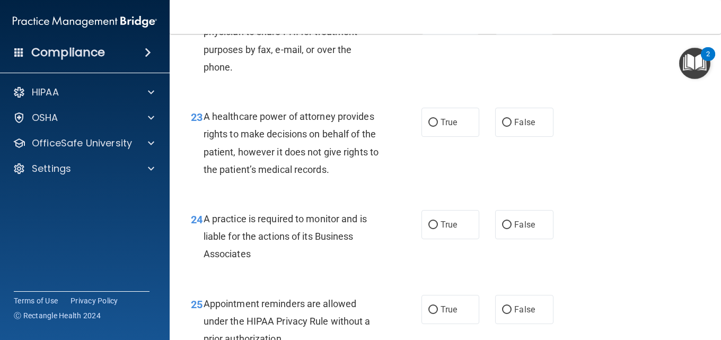
scroll to position [2279, 0]
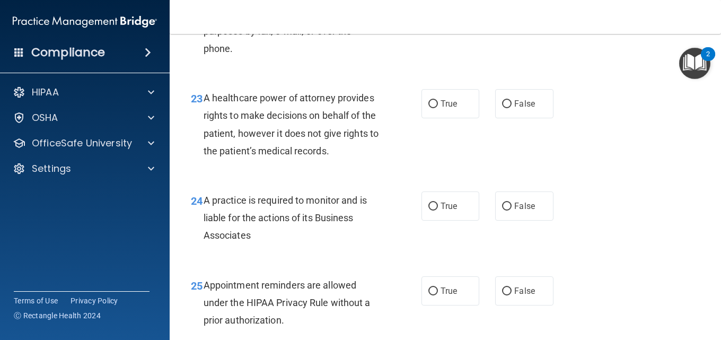
click at [442, 6] on span "True" at bounding box center [448, 1] width 16 height 10
click at [438, 6] on input "True" at bounding box center [433, 2] width 10 height 8
radio input "true"
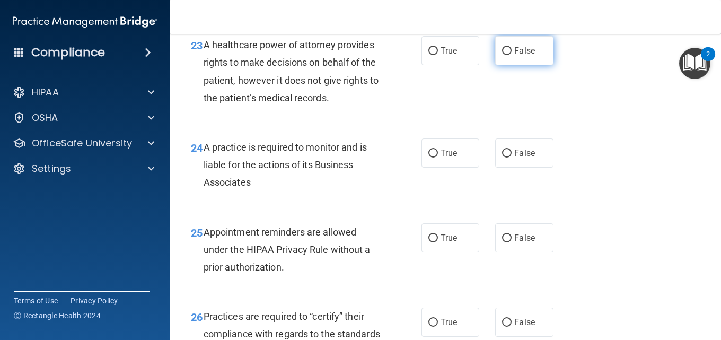
click at [502, 55] on input "False" at bounding box center [507, 51] width 10 height 8
radio input "true"
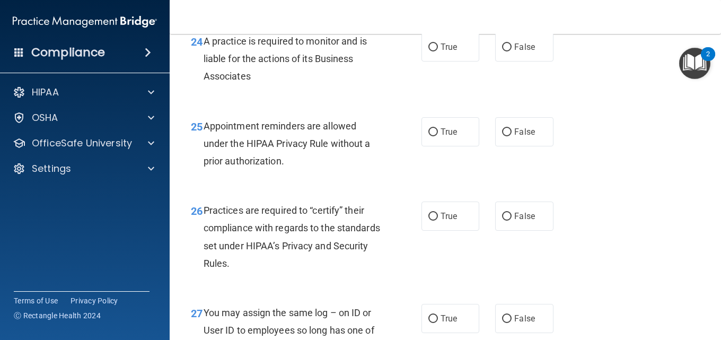
scroll to position [2491, 0]
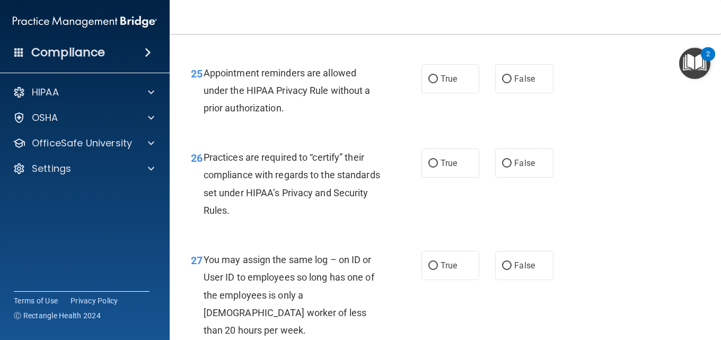
radio input "true"
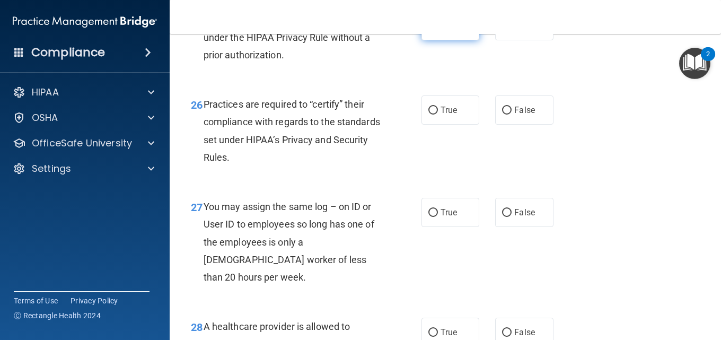
click at [428, 30] on input "True" at bounding box center [433, 26] width 10 height 8
radio input "true"
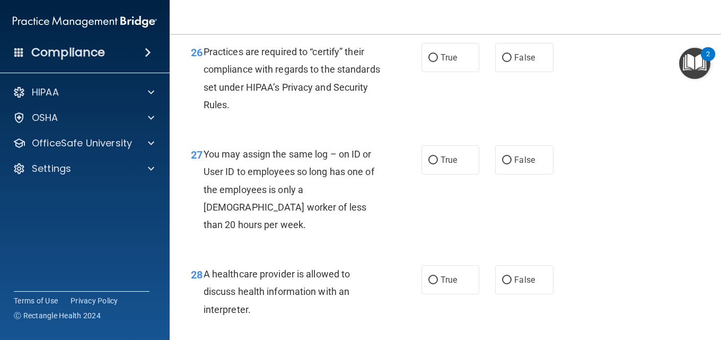
scroll to position [2597, 0]
click at [501, 72] on label "False" at bounding box center [524, 56] width 58 height 29
click at [502, 61] on input "False" at bounding box center [507, 58] width 10 height 8
radio input "true"
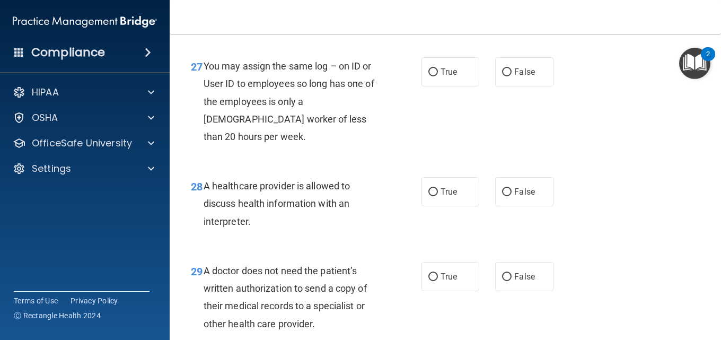
scroll to position [2703, 0]
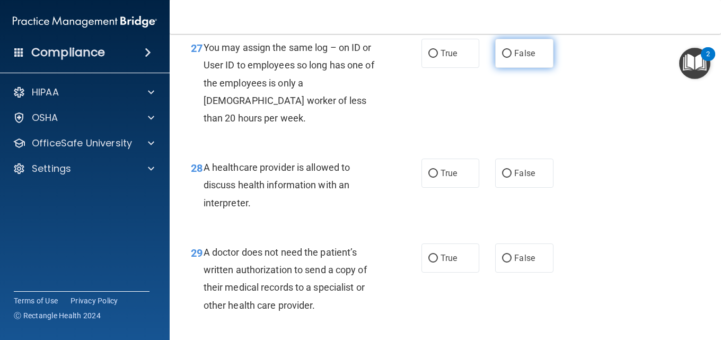
click at [502, 58] on input "False" at bounding box center [507, 54] width 10 height 8
radio input "true"
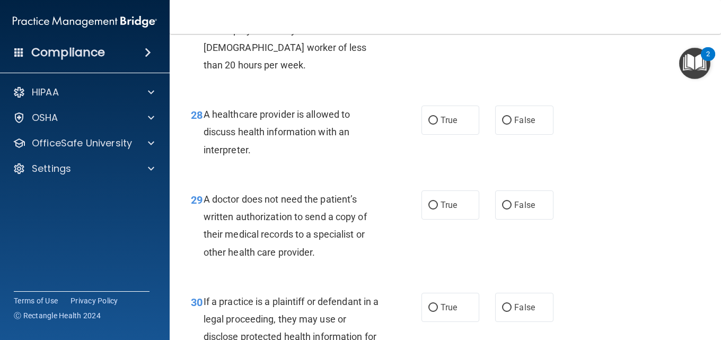
scroll to position [2809, 0]
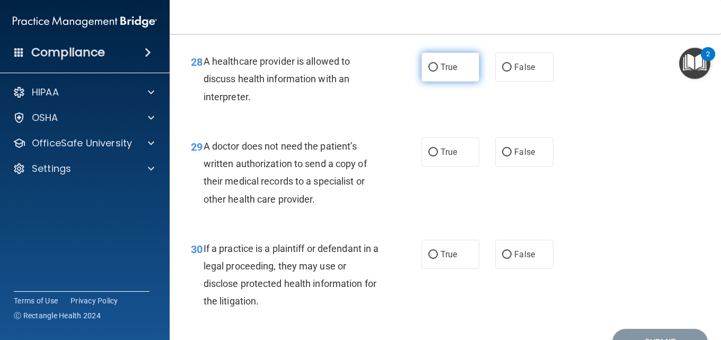
click at [425, 82] on label "True" at bounding box center [450, 66] width 58 height 29
click at [428, 72] on input "True" at bounding box center [433, 68] width 10 height 8
radio input "true"
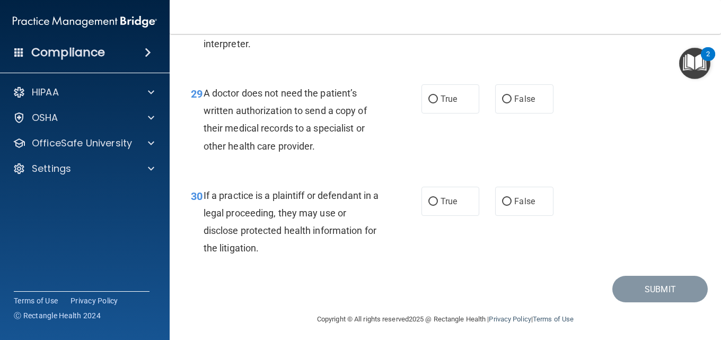
scroll to position [2902, 0]
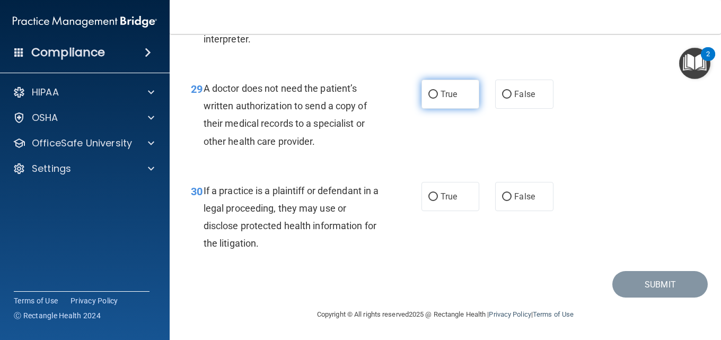
click at [429, 98] on input "True" at bounding box center [433, 95] width 10 height 8
radio input "true"
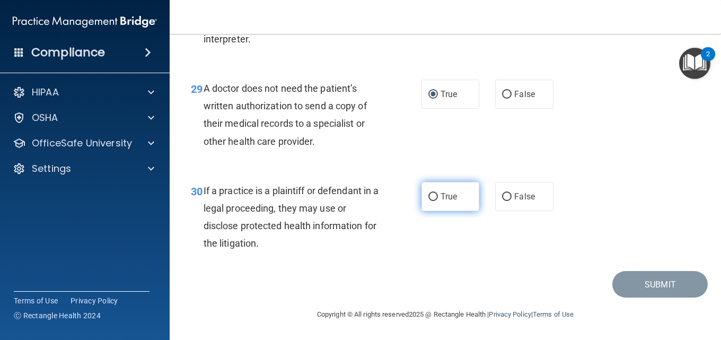
click at [424, 196] on label "True" at bounding box center [450, 196] width 58 height 29
click at [432, 195] on input "True" at bounding box center [433, 197] width 10 height 8
radio input "true"
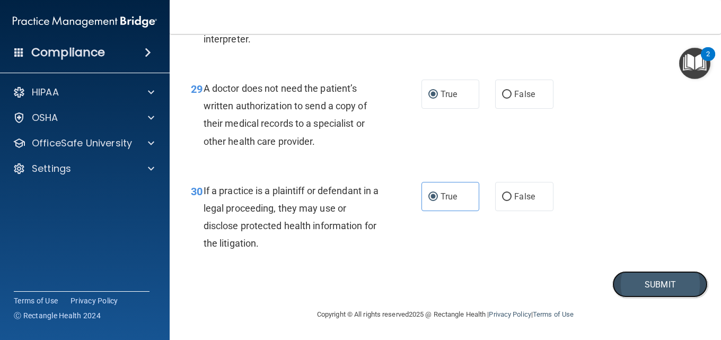
click at [674, 287] on button "Submit" at bounding box center [659, 284] width 95 height 27
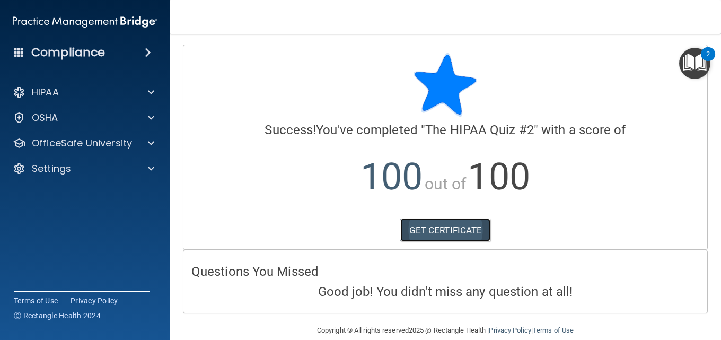
click at [461, 233] on link "GET CERTIFICATE" at bounding box center [445, 229] width 91 height 23
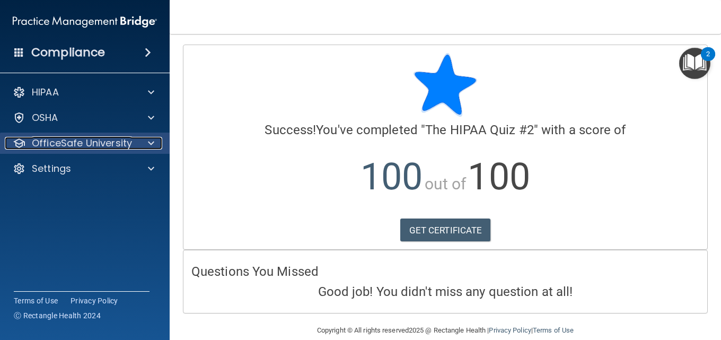
click at [108, 142] on p "OfficeSafe University" at bounding box center [82, 143] width 100 height 13
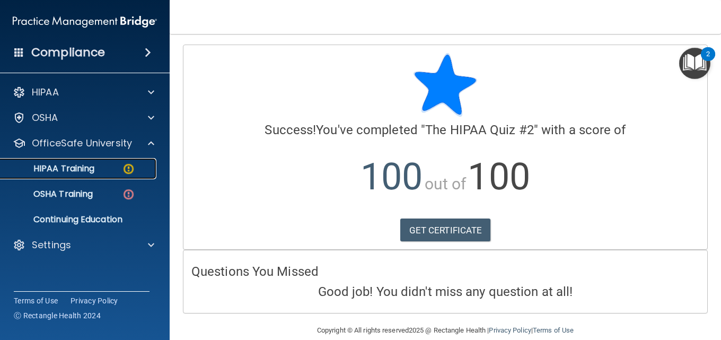
click at [127, 169] on img at bounding box center [128, 168] width 13 height 13
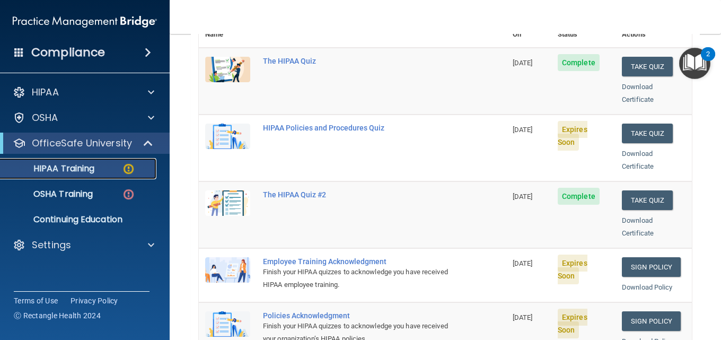
scroll to position [126, 0]
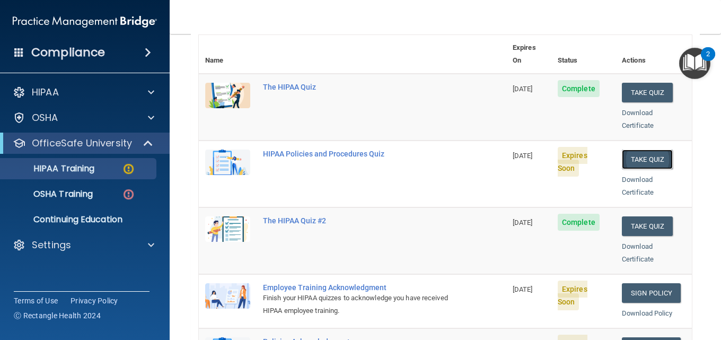
click at [622, 149] on button "Take Quiz" at bounding box center [647, 159] width 51 height 20
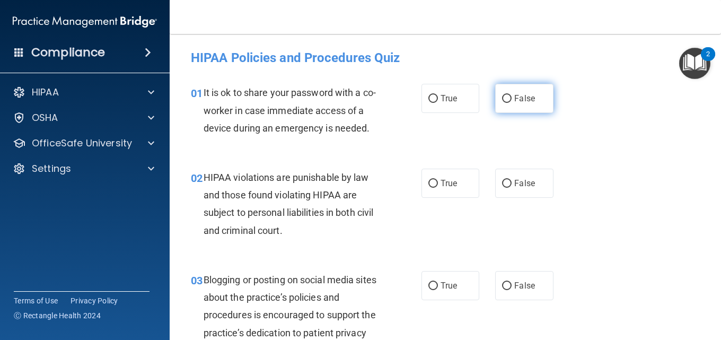
click at [502, 98] on input "False" at bounding box center [507, 99] width 10 height 8
radio input "true"
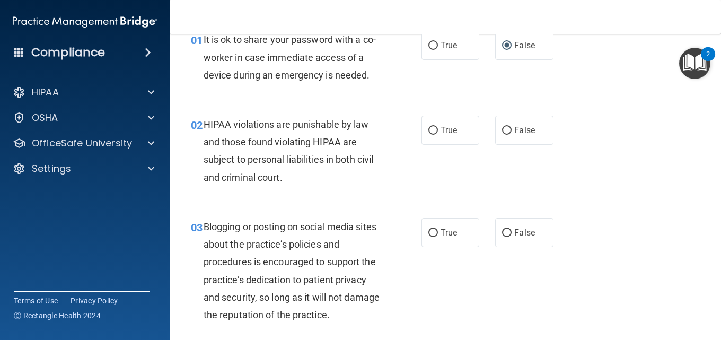
scroll to position [106, 0]
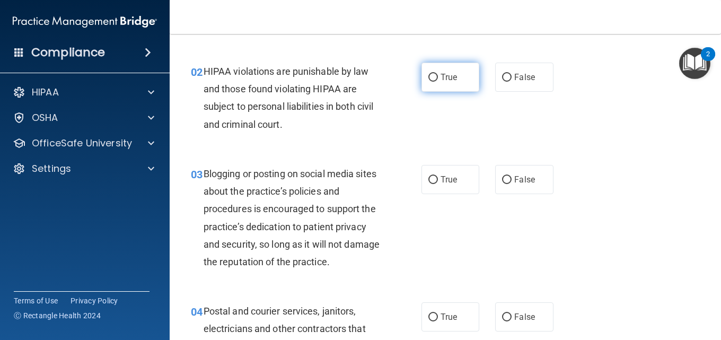
click at [429, 80] on input "True" at bounding box center [433, 78] width 10 height 8
radio input "true"
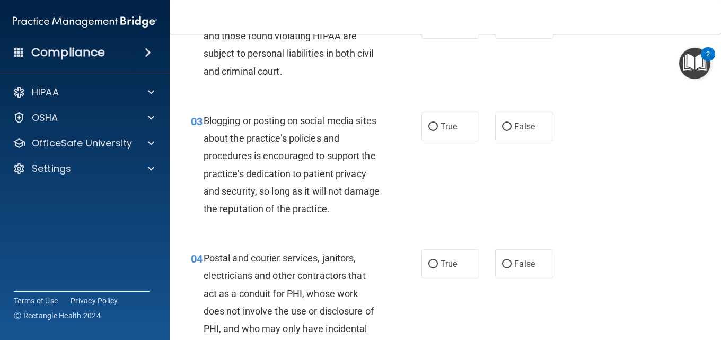
scroll to position [212, 0]
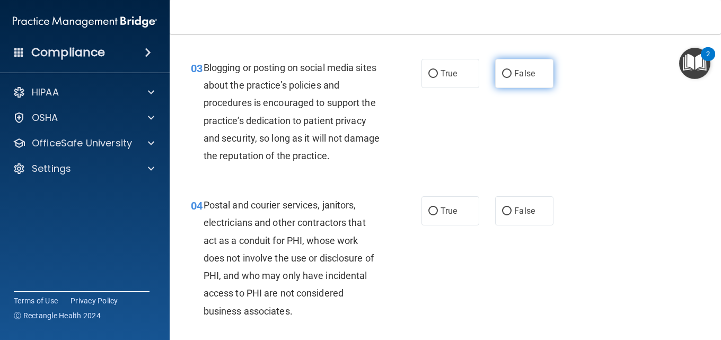
click at [502, 76] on input "False" at bounding box center [507, 74] width 10 height 8
radio input "true"
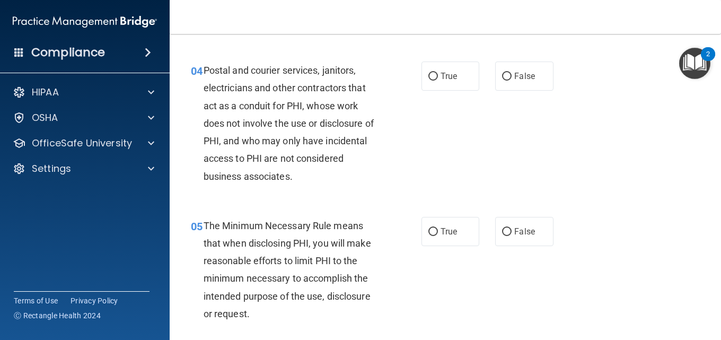
scroll to position [371, 0]
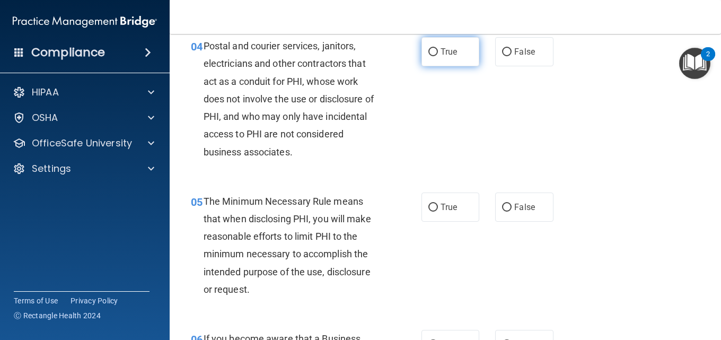
click at [428, 52] on input "True" at bounding box center [433, 52] width 10 height 8
radio input "true"
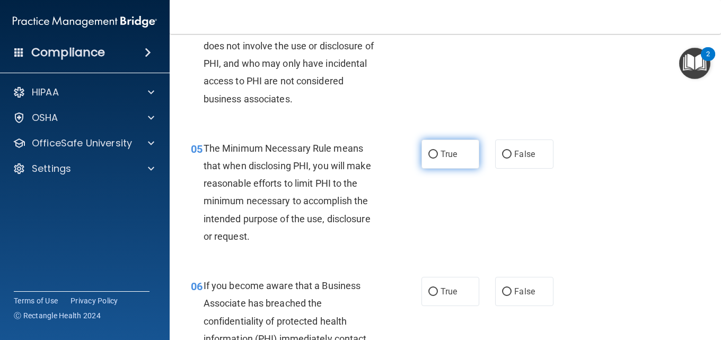
click at [431, 156] on input "True" at bounding box center [433, 155] width 10 height 8
radio input "true"
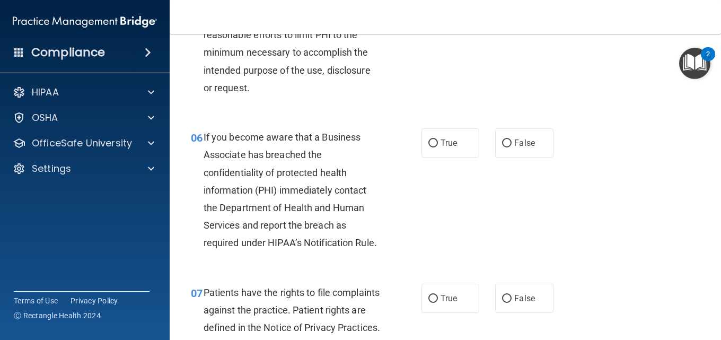
scroll to position [583, 0]
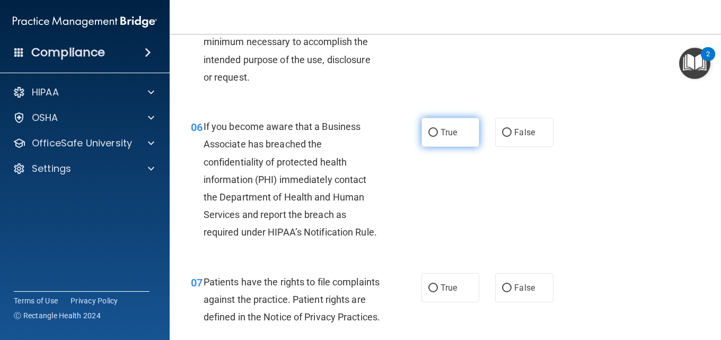
click at [428, 133] on input "True" at bounding box center [433, 133] width 10 height 8
radio input "true"
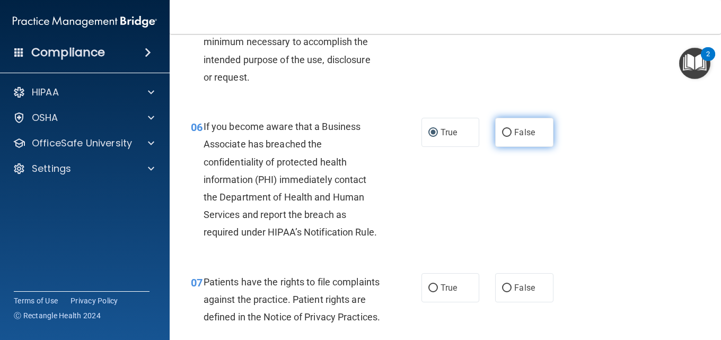
click at [502, 134] on input "False" at bounding box center [507, 133] width 10 height 8
radio input "true"
radio input "false"
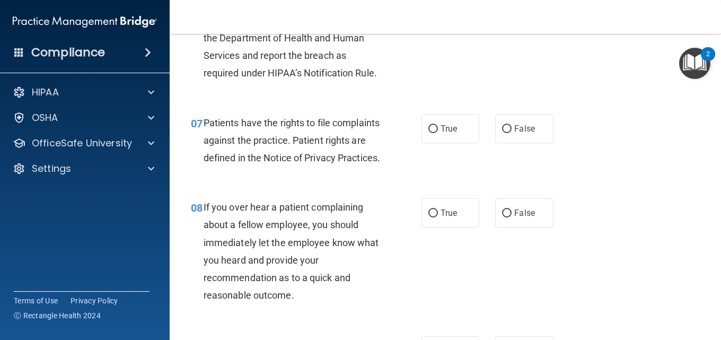
scroll to position [795, 0]
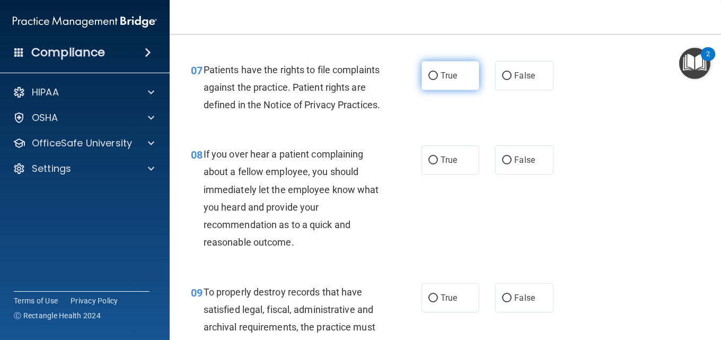
click at [428, 80] on input "True" at bounding box center [433, 76] width 10 height 8
radio input "true"
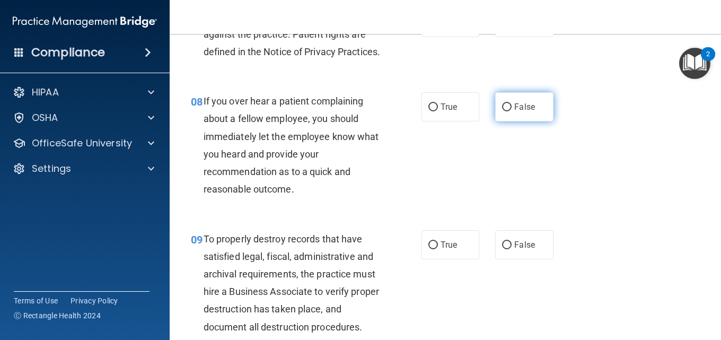
click at [499, 121] on label "False" at bounding box center [524, 106] width 58 height 29
click at [502, 111] on input "False" at bounding box center [507, 107] width 10 height 8
radio input "true"
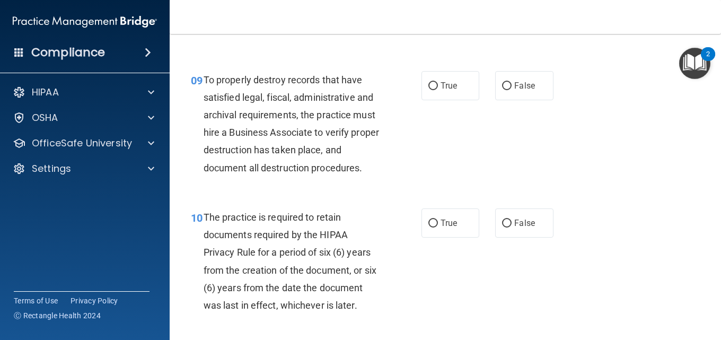
scroll to position [1060, 0]
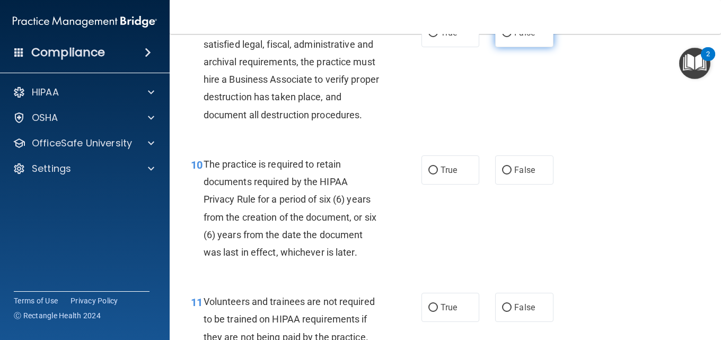
click at [495, 47] on label "False" at bounding box center [524, 32] width 58 height 29
click at [502, 37] on input "False" at bounding box center [507, 33] width 10 height 8
radio input "true"
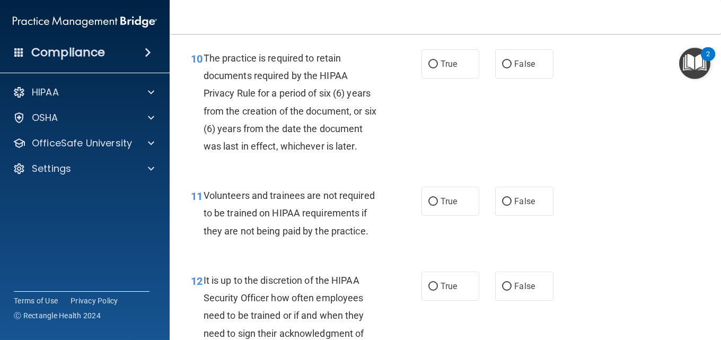
scroll to position [1219, 0]
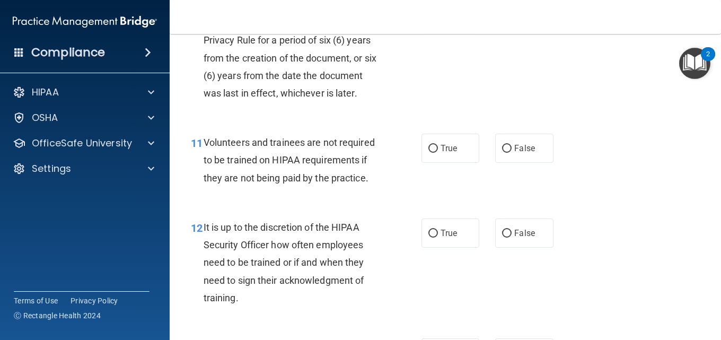
click at [426, 25] on label "True" at bounding box center [450, 10] width 58 height 29
click at [428, 15] on input "True" at bounding box center [433, 11] width 10 height 8
radio input "true"
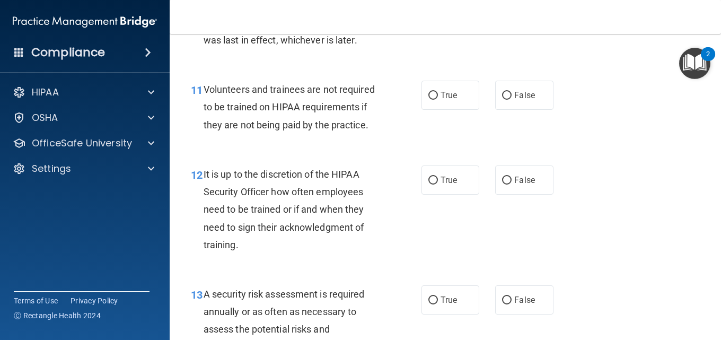
scroll to position [1325, 0]
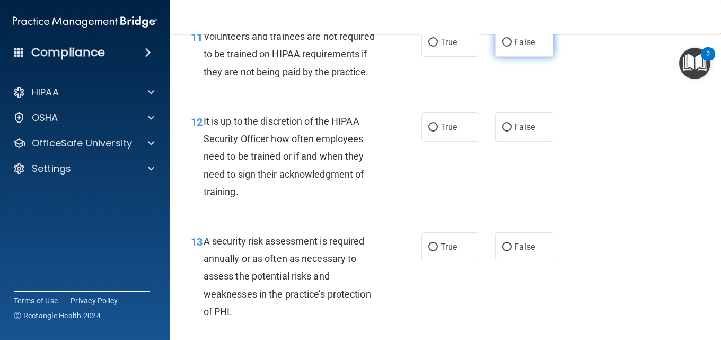
click at [503, 47] on input "False" at bounding box center [507, 43] width 10 height 8
radio input "true"
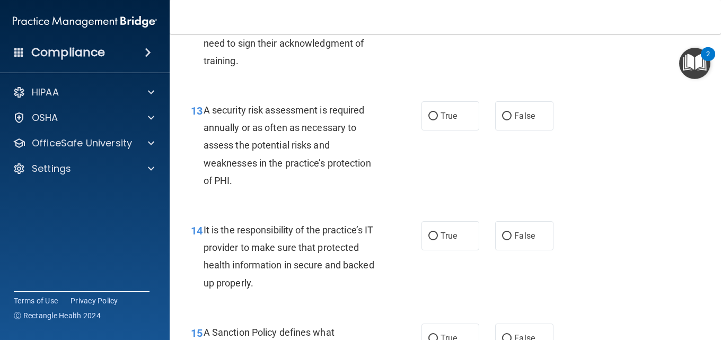
scroll to position [1431, 0]
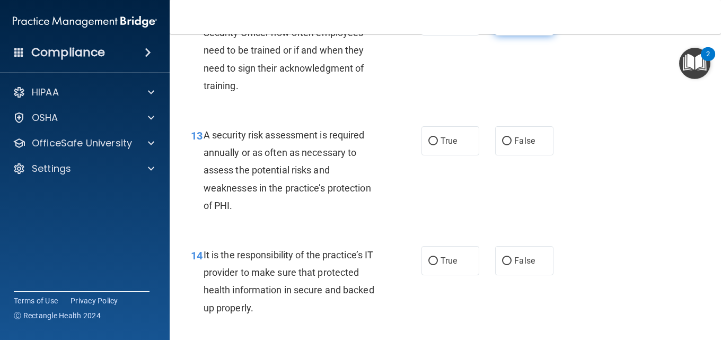
click at [505, 25] on input "False" at bounding box center [507, 21] width 10 height 8
radio input "true"
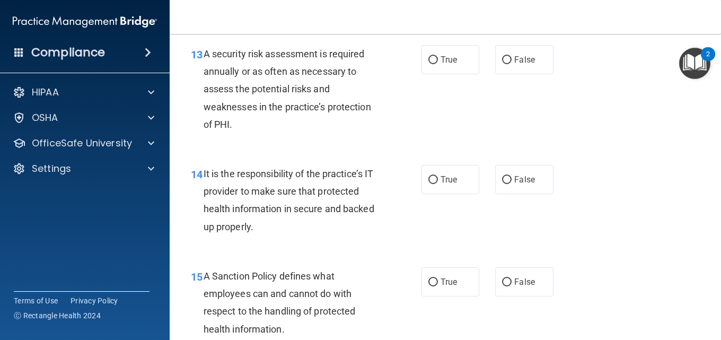
scroll to position [1537, 0]
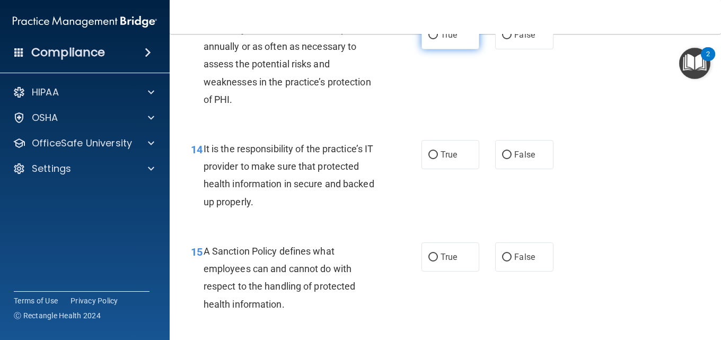
click at [433, 39] on input "True" at bounding box center [433, 35] width 10 height 8
radio input "true"
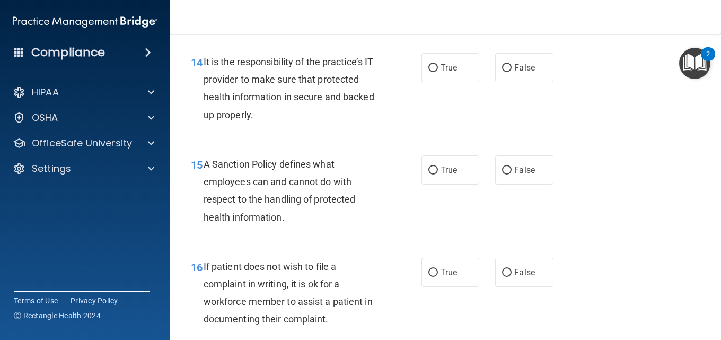
scroll to position [1643, 0]
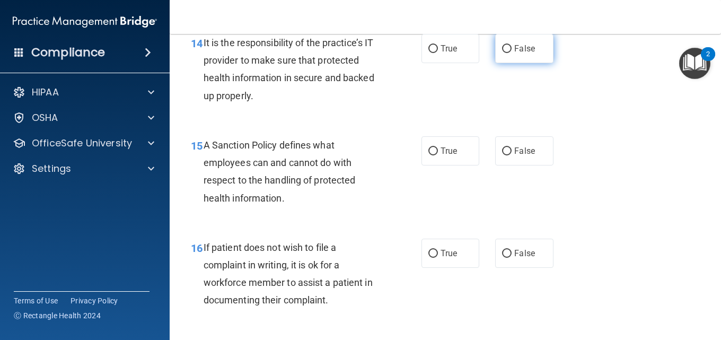
click at [502, 53] on input "False" at bounding box center [507, 49] width 10 height 8
radio input "true"
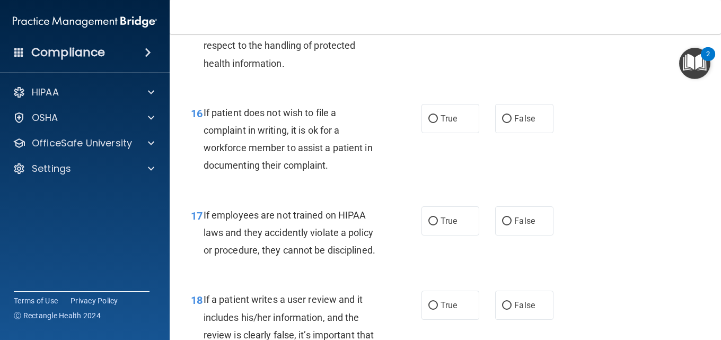
scroll to position [1802, 0]
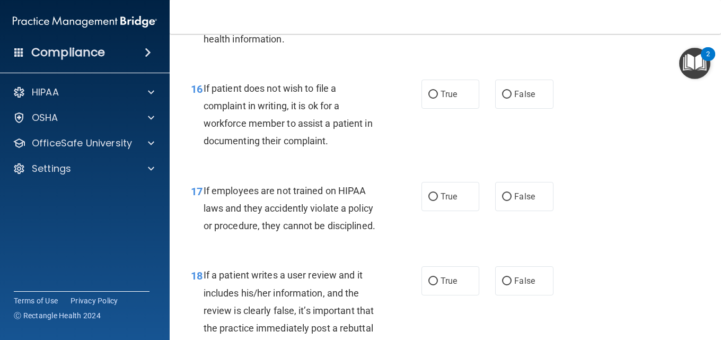
radio input "true"
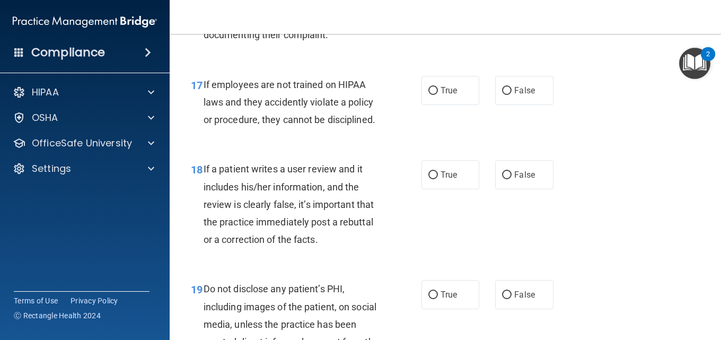
scroll to position [1855, 0]
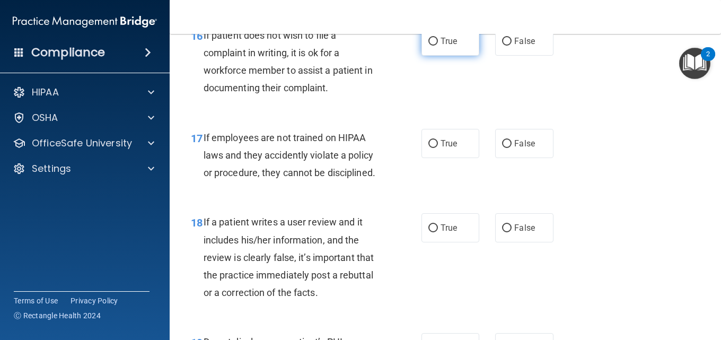
click at [471, 56] on label "True" at bounding box center [450, 41] width 58 height 29
click at [438, 46] on input "True" at bounding box center [433, 42] width 10 height 8
radio input "true"
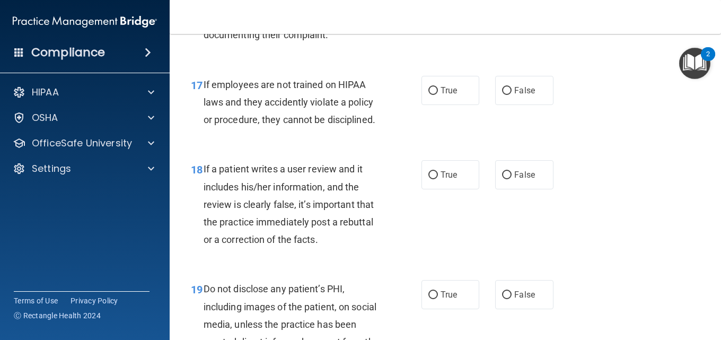
scroll to position [1961, 0]
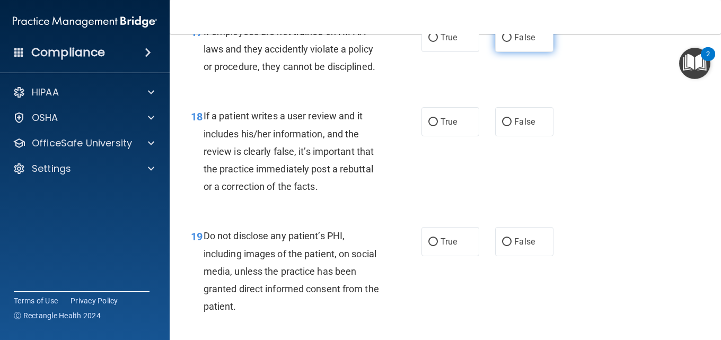
click at [502, 42] on input "False" at bounding box center [507, 38] width 10 height 8
radio input "true"
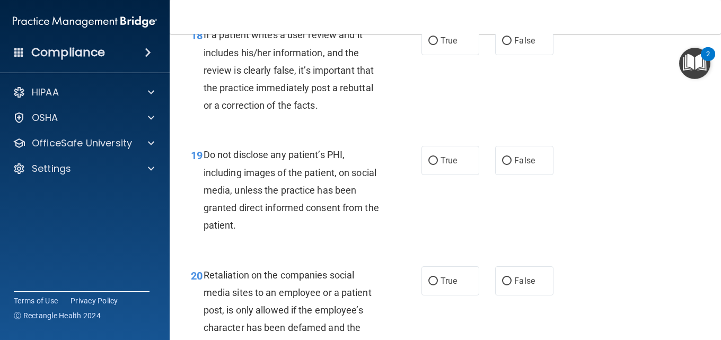
scroll to position [2067, 0]
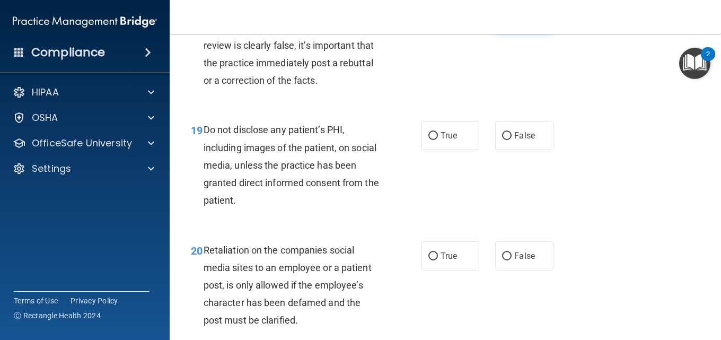
click at [504, 30] on label "False" at bounding box center [524, 15] width 58 height 29
click at [504, 20] on input "False" at bounding box center [507, 16] width 10 height 8
radio input "true"
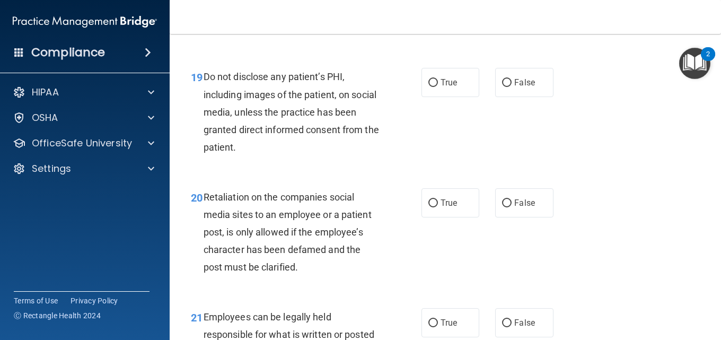
scroll to position [2173, 0]
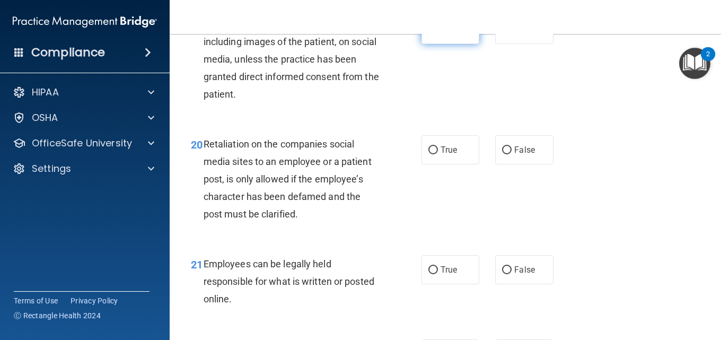
click at [432, 34] on input "True" at bounding box center [433, 30] width 10 height 8
radio input "true"
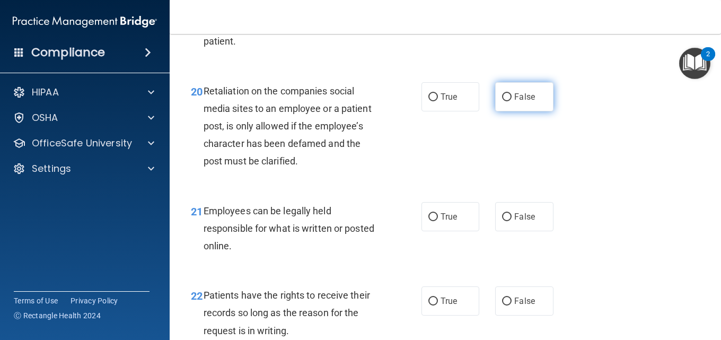
click at [497, 111] on label "False" at bounding box center [524, 96] width 58 height 29
click at [502, 101] on input "False" at bounding box center [507, 97] width 10 height 8
radio input "true"
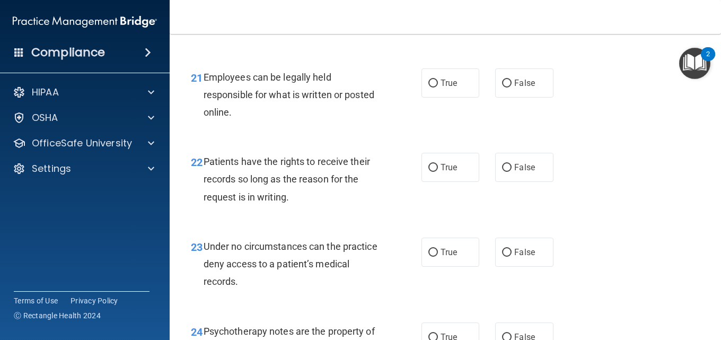
scroll to position [2385, 0]
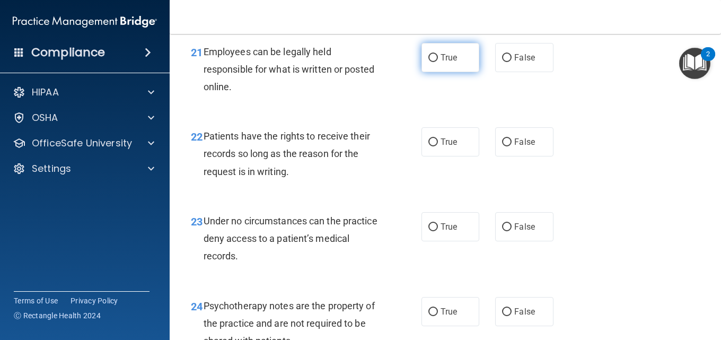
click at [429, 62] on input "True" at bounding box center [433, 58] width 10 height 8
radio input "true"
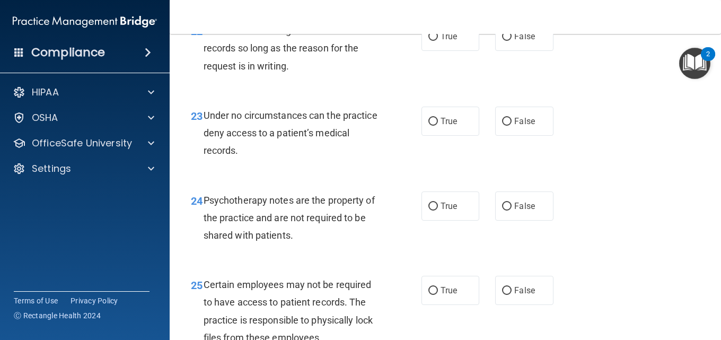
scroll to position [2491, 0]
click at [502, 40] on input "False" at bounding box center [507, 36] width 10 height 8
radio input "true"
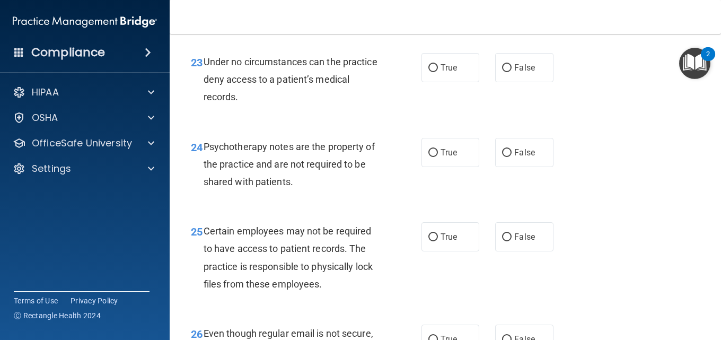
scroll to position [2597, 0]
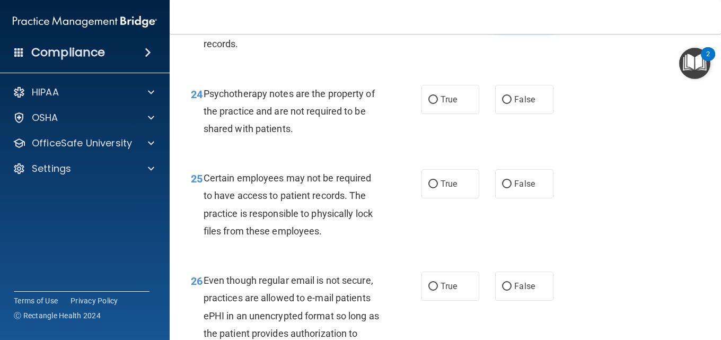
click at [496, 29] on label "False" at bounding box center [524, 14] width 58 height 29
click at [502, 19] on input "False" at bounding box center [507, 15] width 10 height 8
radio input "true"
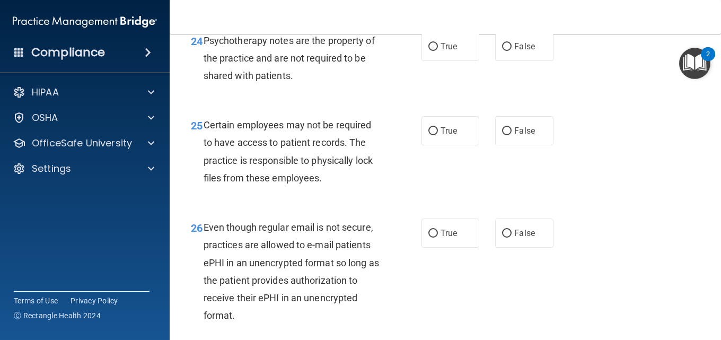
scroll to position [2703, 0]
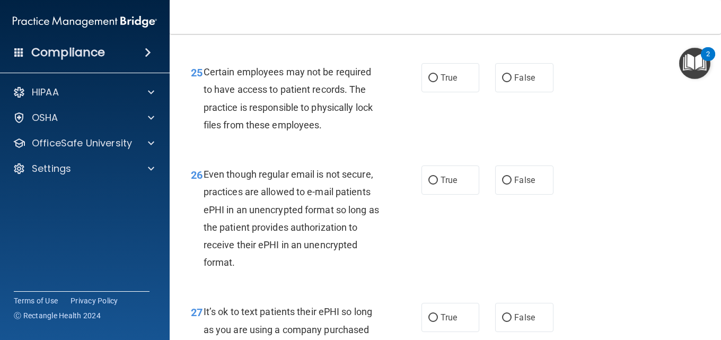
radio input "true"
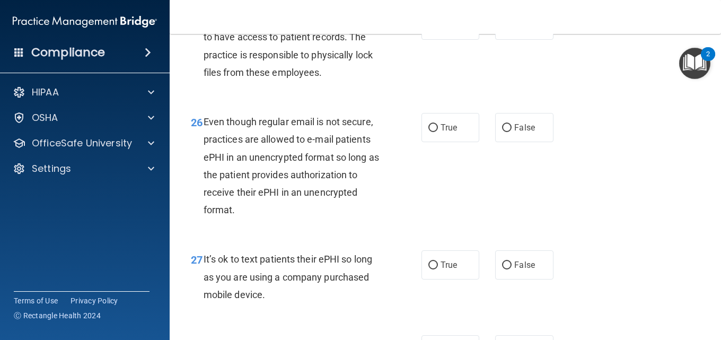
scroll to position [2756, 0]
click at [423, 39] on label "True" at bounding box center [450, 24] width 58 height 29
click at [428, 29] on input "True" at bounding box center [433, 25] width 10 height 8
radio input "true"
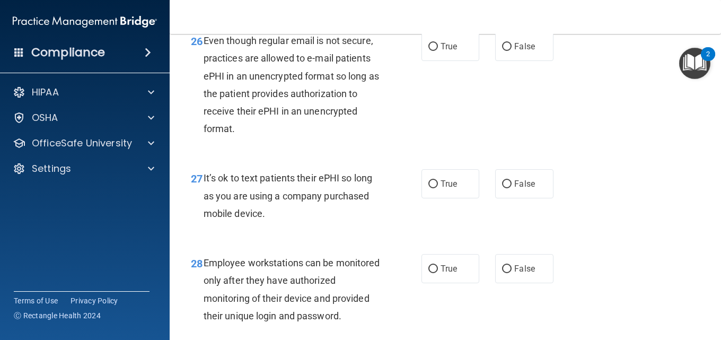
scroll to position [2862, 0]
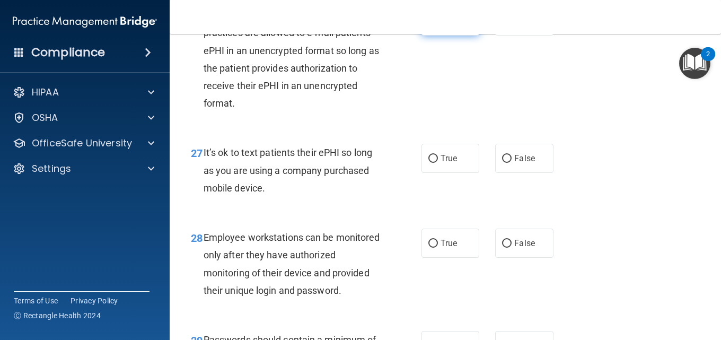
click at [430, 25] on input "True" at bounding box center [433, 21] width 10 height 8
radio input "true"
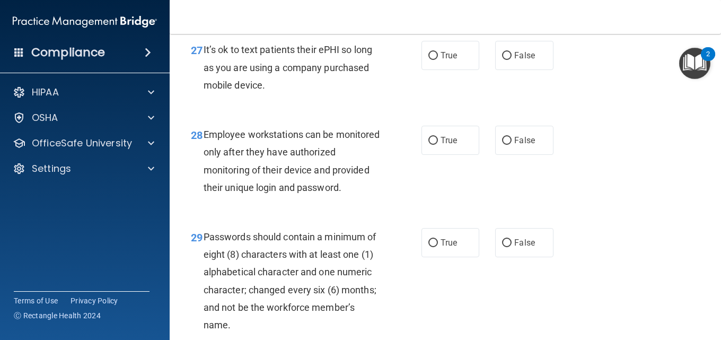
scroll to position [2968, 0]
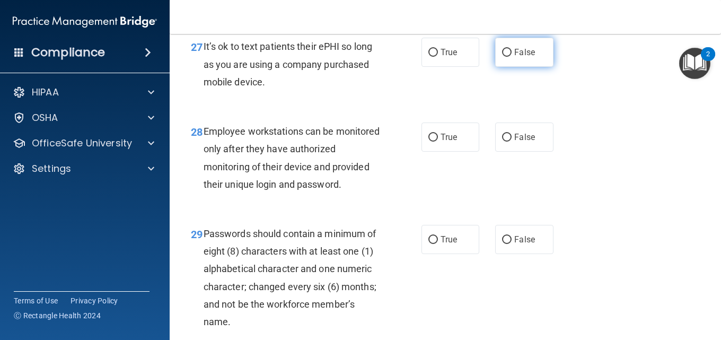
click at [502, 57] on input "False" at bounding box center [507, 53] width 10 height 8
radio input "true"
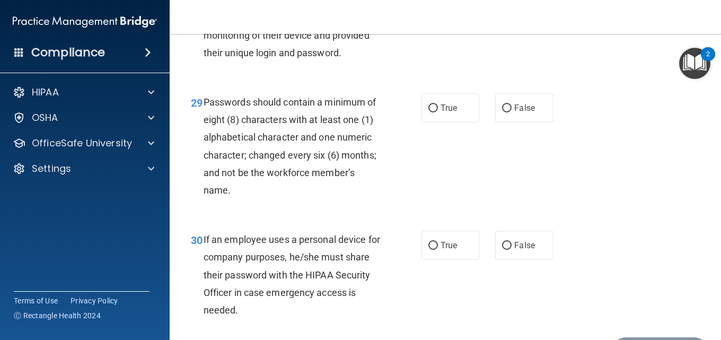
scroll to position [3074, 0]
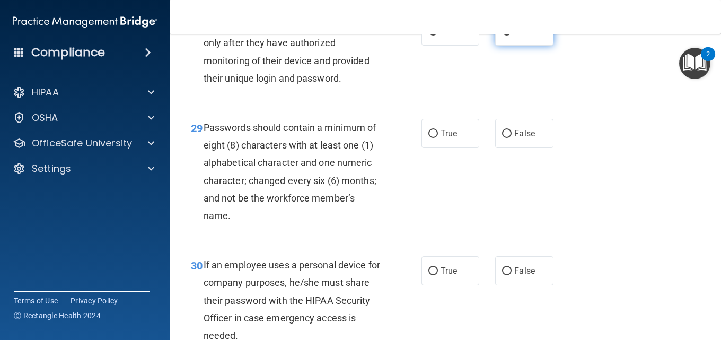
click at [497, 46] on label "False" at bounding box center [524, 30] width 58 height 29
click at [502, 36] on input "False" at bounding box center [507, 32] width 10 height 8
radio input "true"
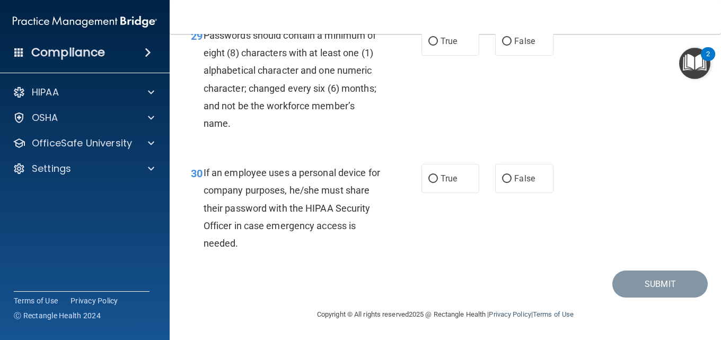
scroll to position [3233, 0]
click at [436, 55] on label "True" at bounding box center [450, 41] width 58 height 29
click at [436, 46] on input "True" at bounding box center [433, 42] width 10 height 8
radio input "true"
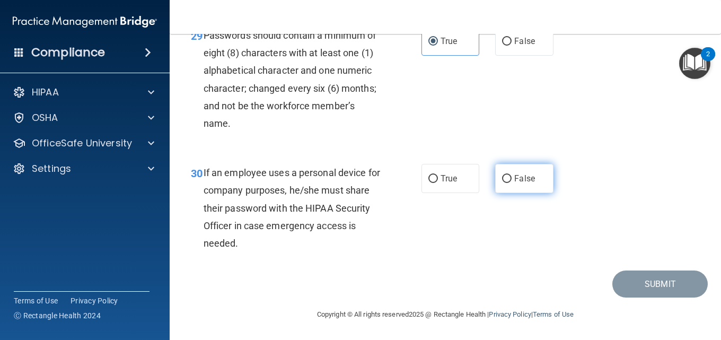
click at [506, 179] on input "False" at bounding box center [507, 179] width 10 height 8
radio input "true"
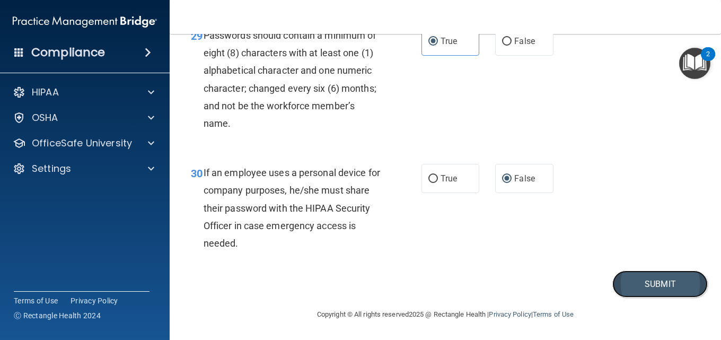
click at [644, 288] on button "Submit" at bounding box center [659, 283] width 95 height 27
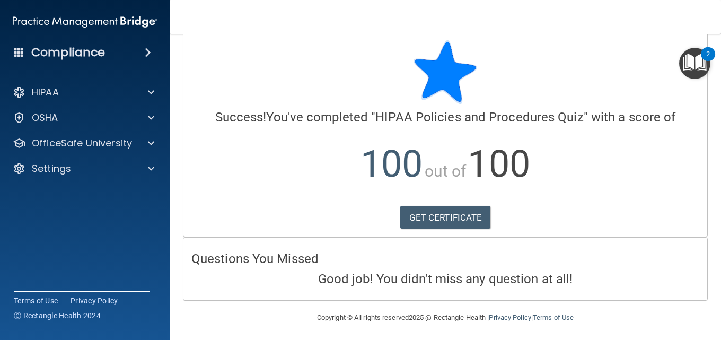
scroll to position [16, 0]
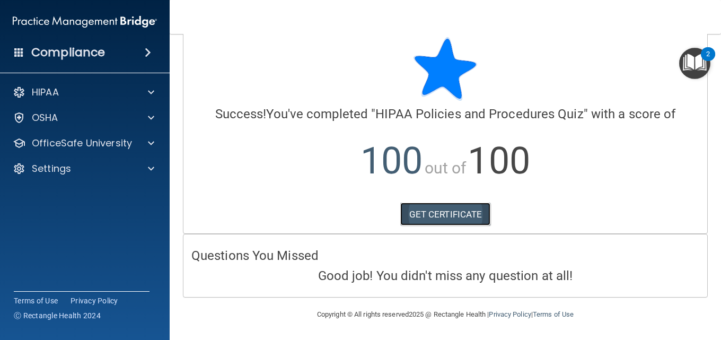
click at [458, 217] on link "GET CERTIFICATE" at bounding box center [445, 213] width 91 height 23
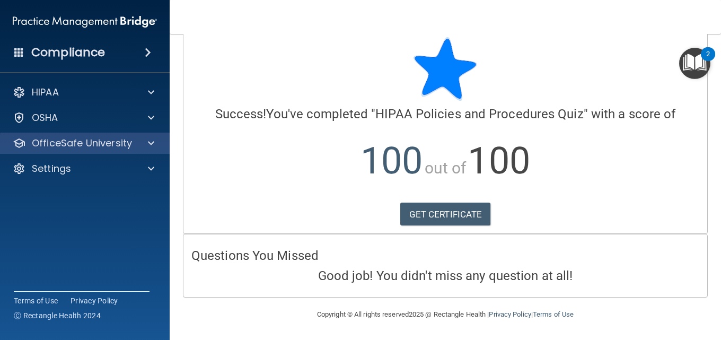
click at [152, 149] on div "OfficeSafe University" at bounding box center [85, 143] width 170 height 21
click at [153, 143] on span at bounding box center [151, 143] width 6 height 13
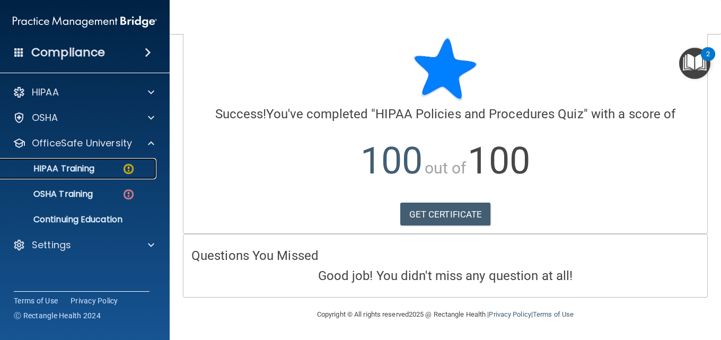
click at [92, 167] on p "HIPAA Training" at bounding box center [50, 168] width 87 height 11
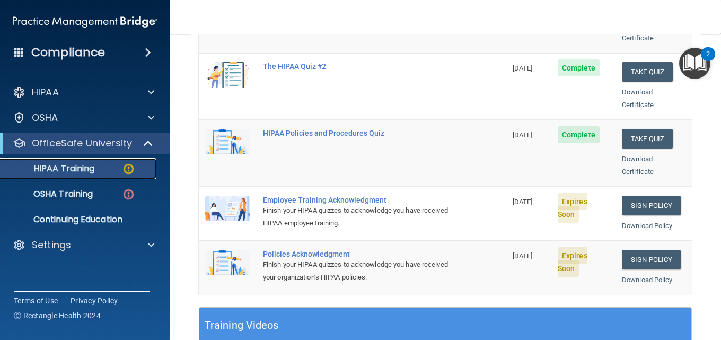
scroll to position [232, 0]
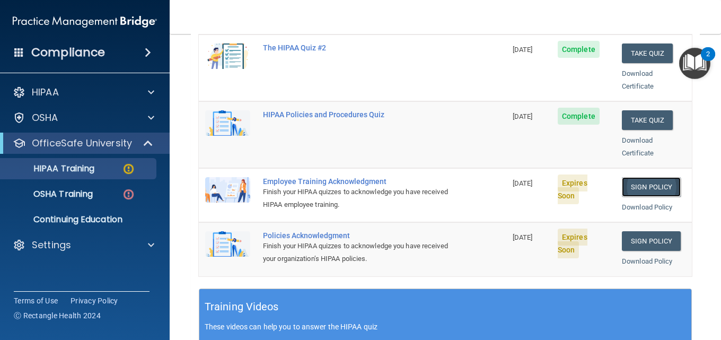
click at [642, 179] on link "Sign Policy" at bounding box center [651, 187] width 59 height 20
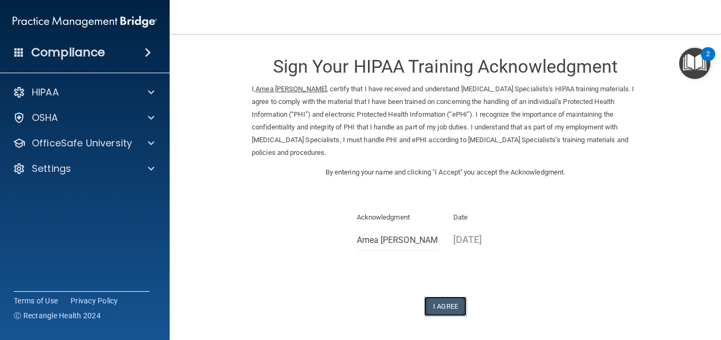
click at [435, 303] on button "I Agree" at bounding box center [445, 306] width 42 height 20
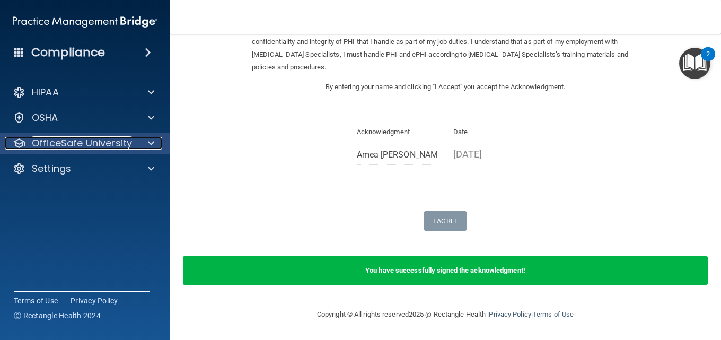
click at [112, 138] on p "OfficeSafe University" at bounding box center [82, 143] width 100 height 13
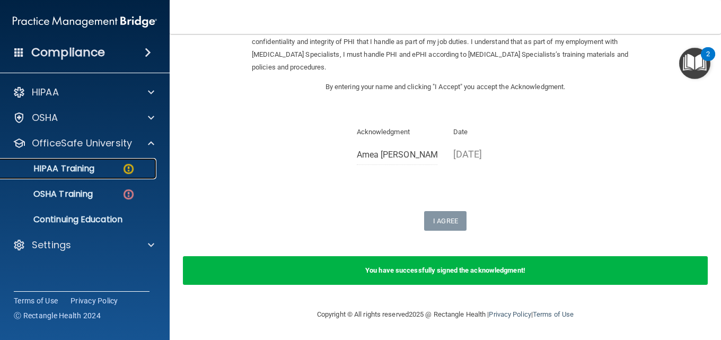
click at [101, 171] on div "HIPAA Training" at bounding box center [79, 168] width 145 height 11
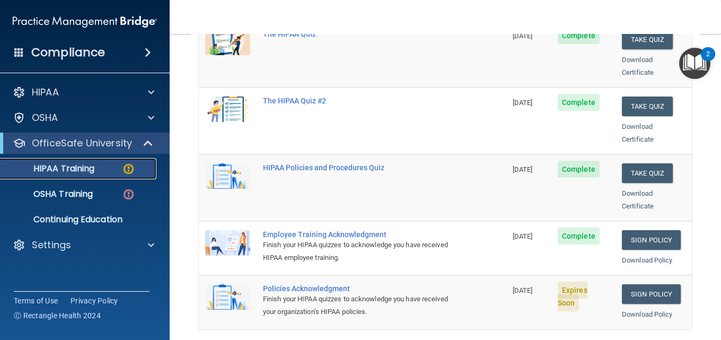
scroll to position [232, 0]
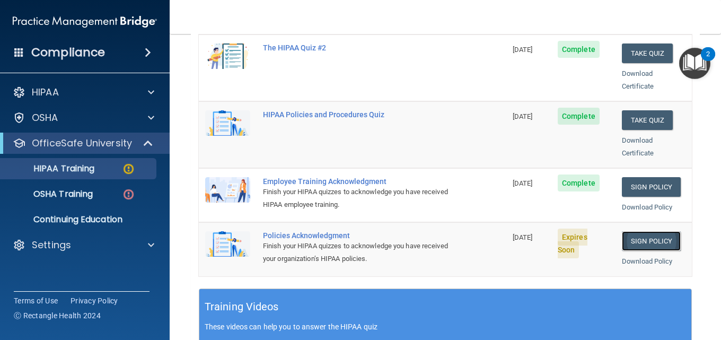
click at [647, 231] on link "Sign Policy" at bounding box center [651, 241] width 59 height 20
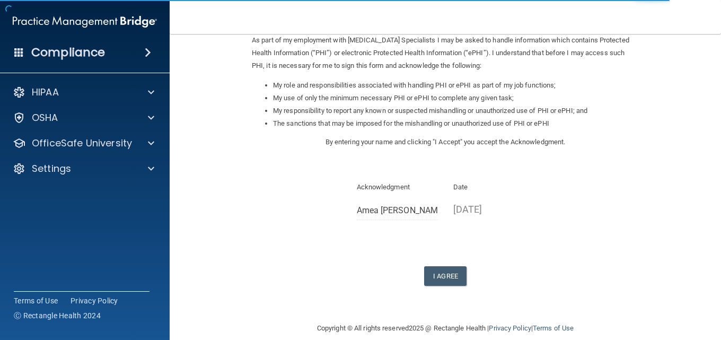
scroll to position [146, 0]
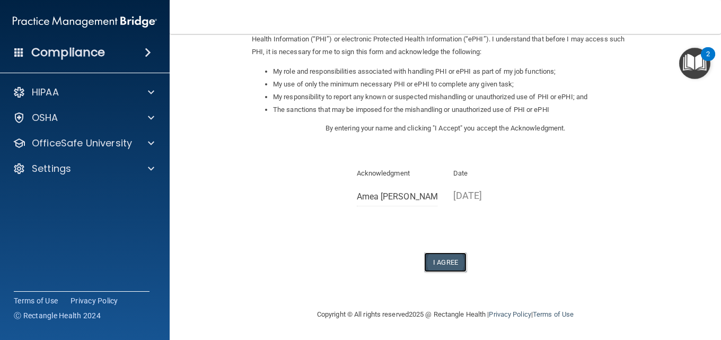
click at [437, 260] on button "I Agree" at bounding box center [445, 262] width 42 height 20
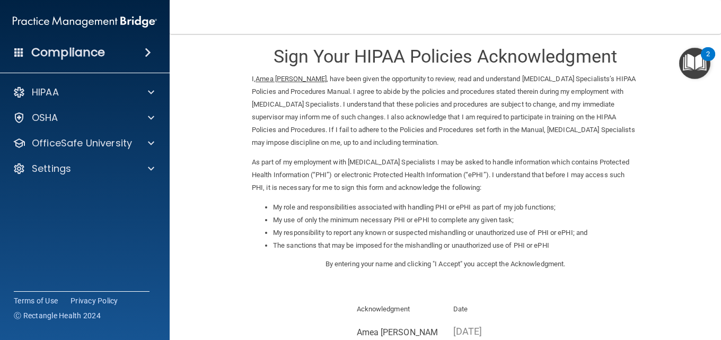
scroll to position [0, 0]
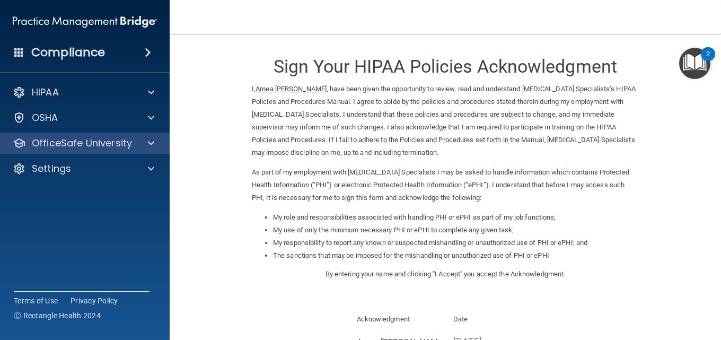
click at [156, 136] on div "OfficeSafe University" at bounding box center [85, 143] width 170 height 21
click at [149, 144] on span at bounding box center [151, 143] width 6 height 13
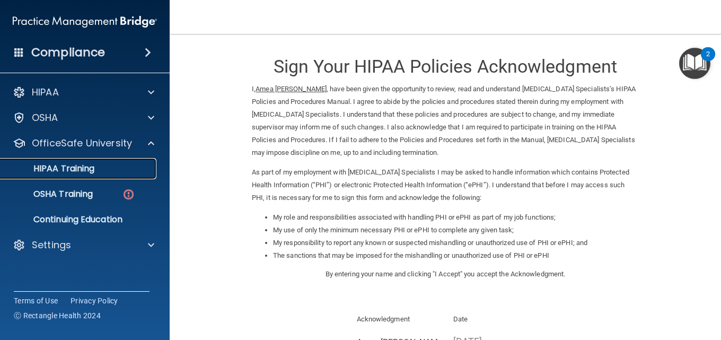
click at [92, 169] on p "HIPAA Training" at bounding box center [50, 168] width 87 height 11
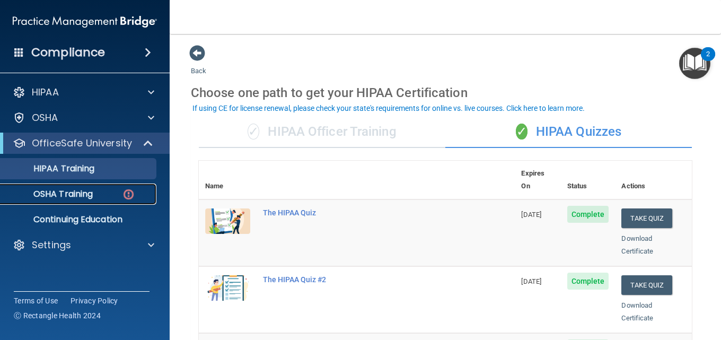
click at [92, 193] on p "OSHA Training" at bounding box center [50, 194] width 86 height 11
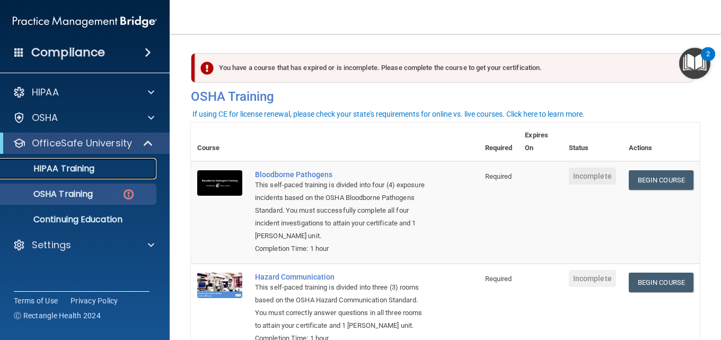
click at [83, 172] on p "HIPAA Training" at bounding box center [50, 168] width 87 height 11
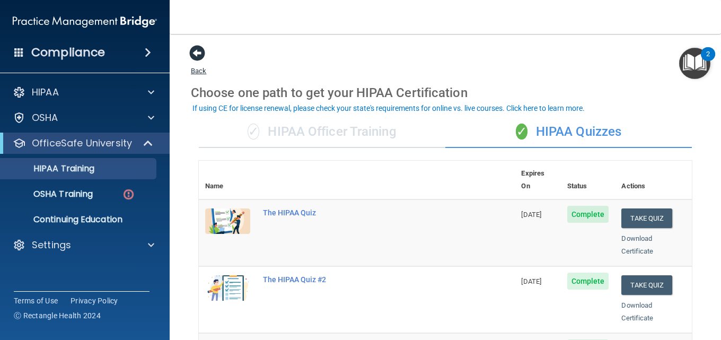
click at [195, 57] on span at bounding box center [197, 53] width 16 height 16
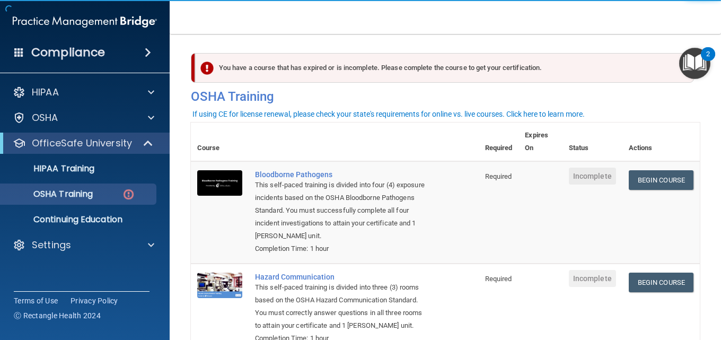
click at [45, 52] on h4 "Compliance" at bounding box center [68, 52] width 74 height 15
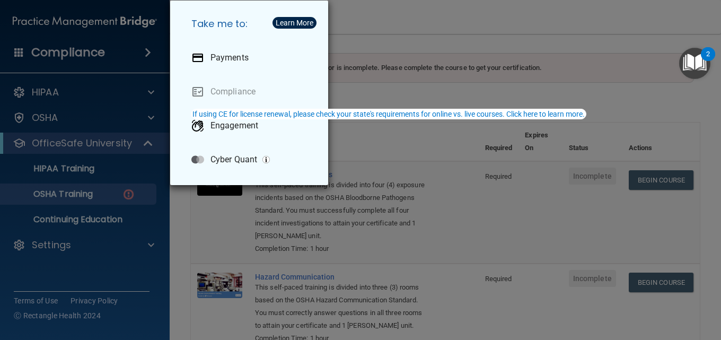
click at [114, 63] on div "Take me to: Payments Compliance Engagement Cyber Quant" at bounding box center [360, 170] width 721 height 340
